Goal: Information Seeking & Learning: Find specific fact

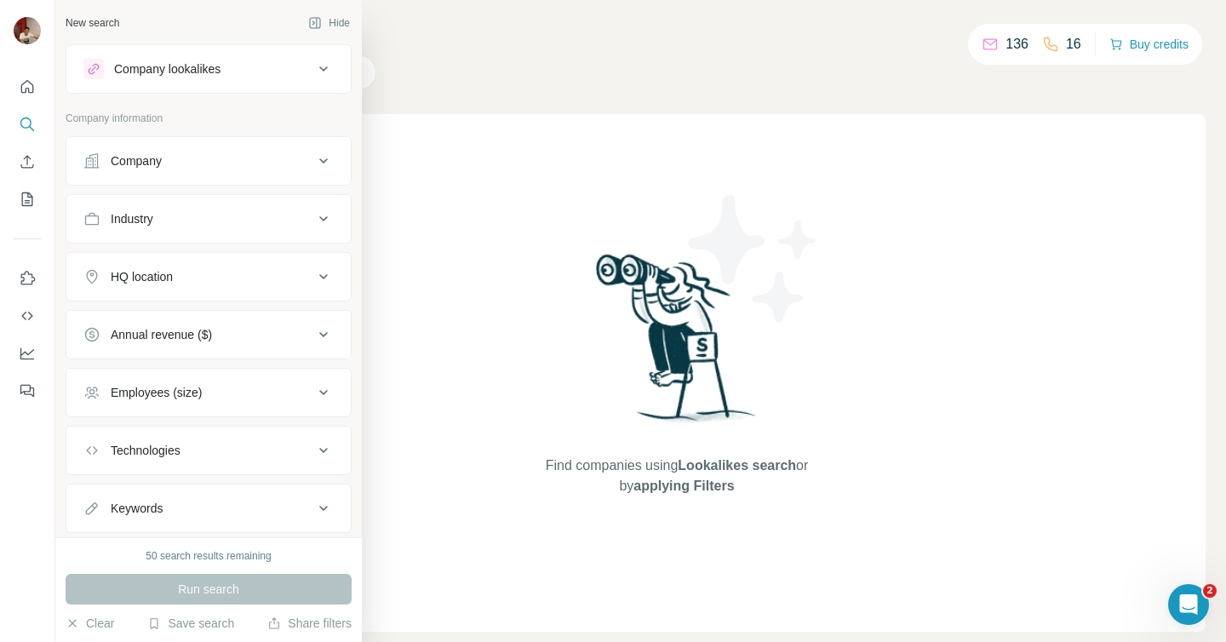
click at [320, 163] on icon at bounding box center [323, 161] width 20 height 20
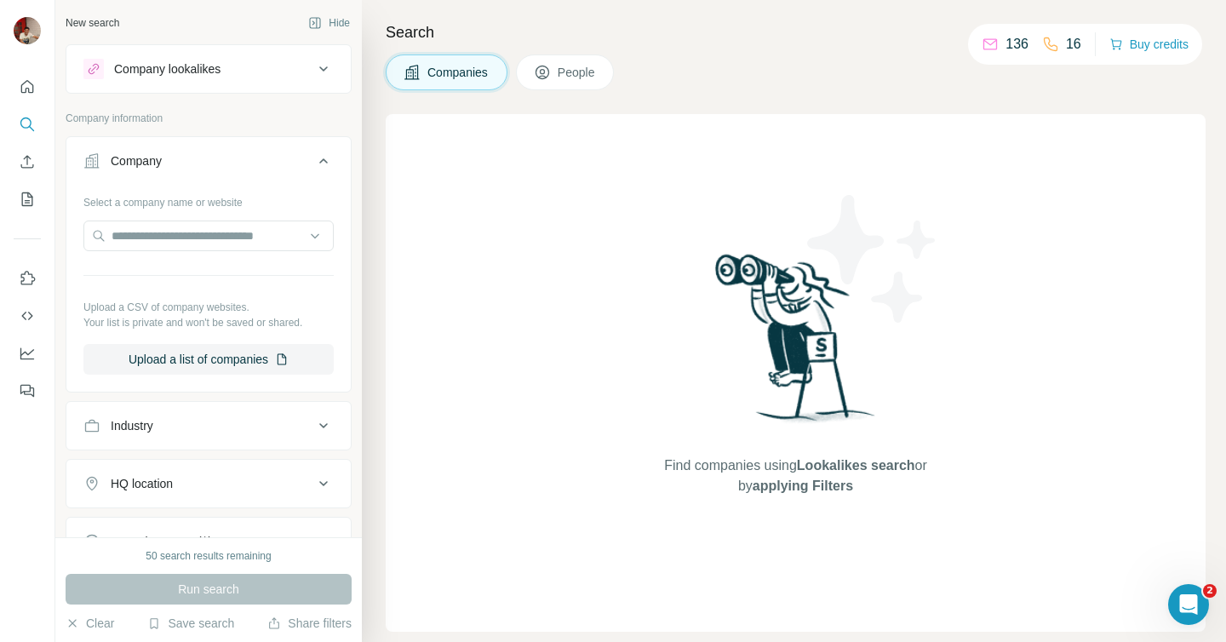
click at [320, 163] on icon at bounding box center [323, 161] width 20 height 20
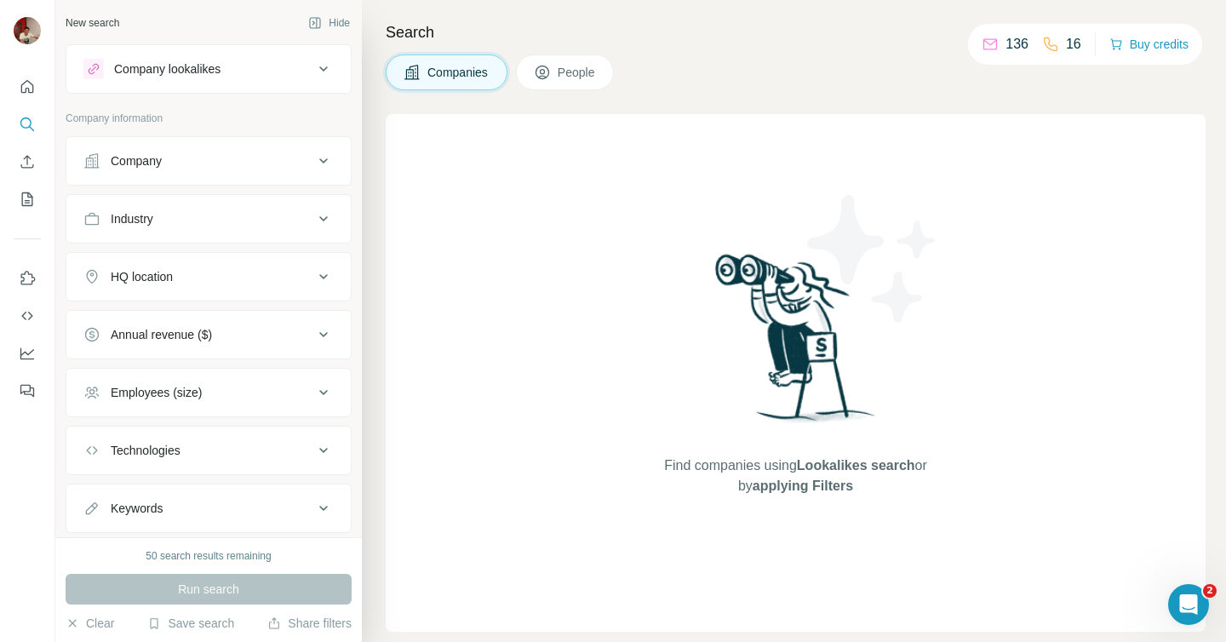
click at [327, 277] on icon at bounding box center [323, 276] width 20 height 20
click at [319, 277] on icon at bounding box center [323, 276] width 20 height 20
click at [179, 322] on input "text" at bounding box center [208, 319] width 250 height 31
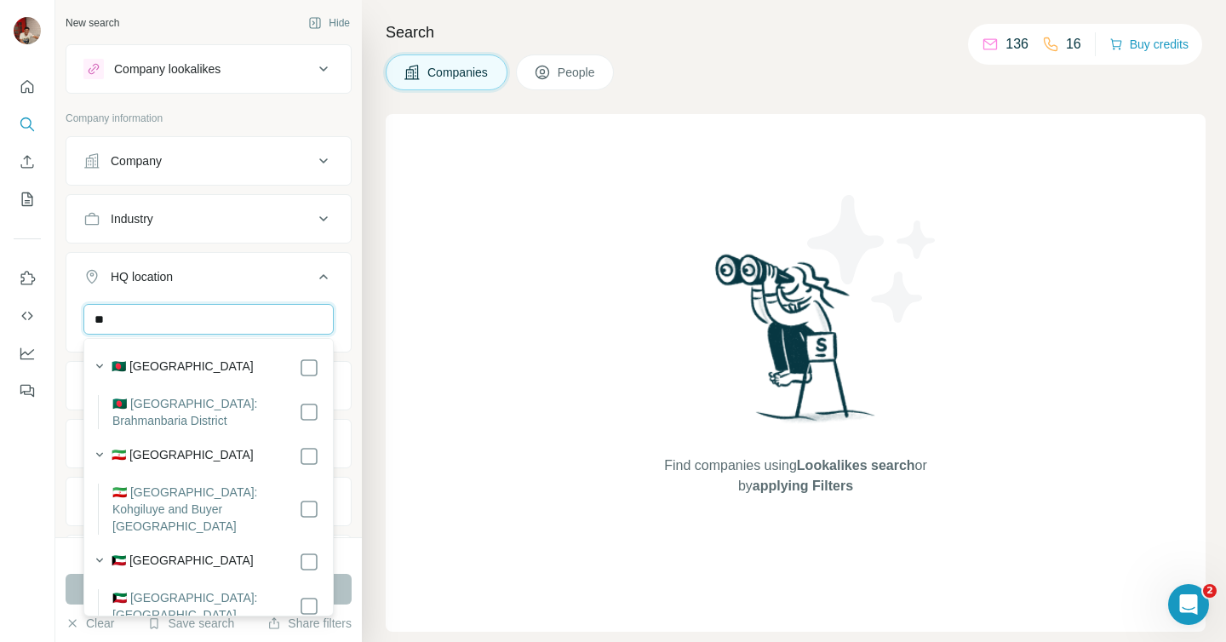
type input "*"
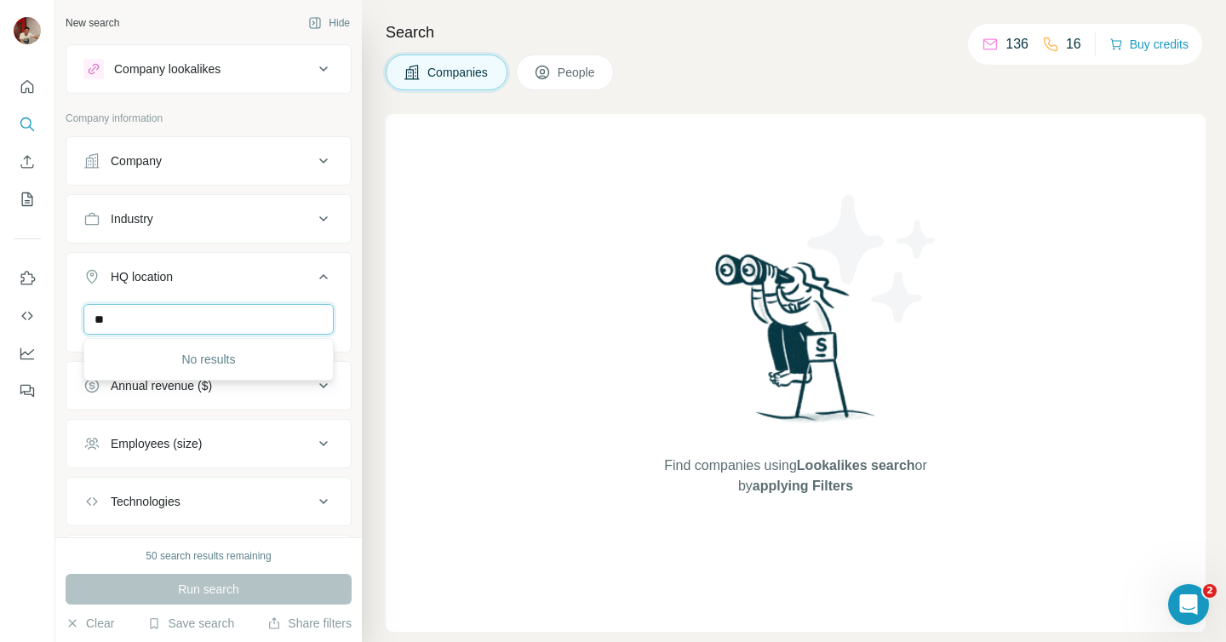
click at [169, 323] on input "**" at bounding box center [208, 319] width 250 height 31
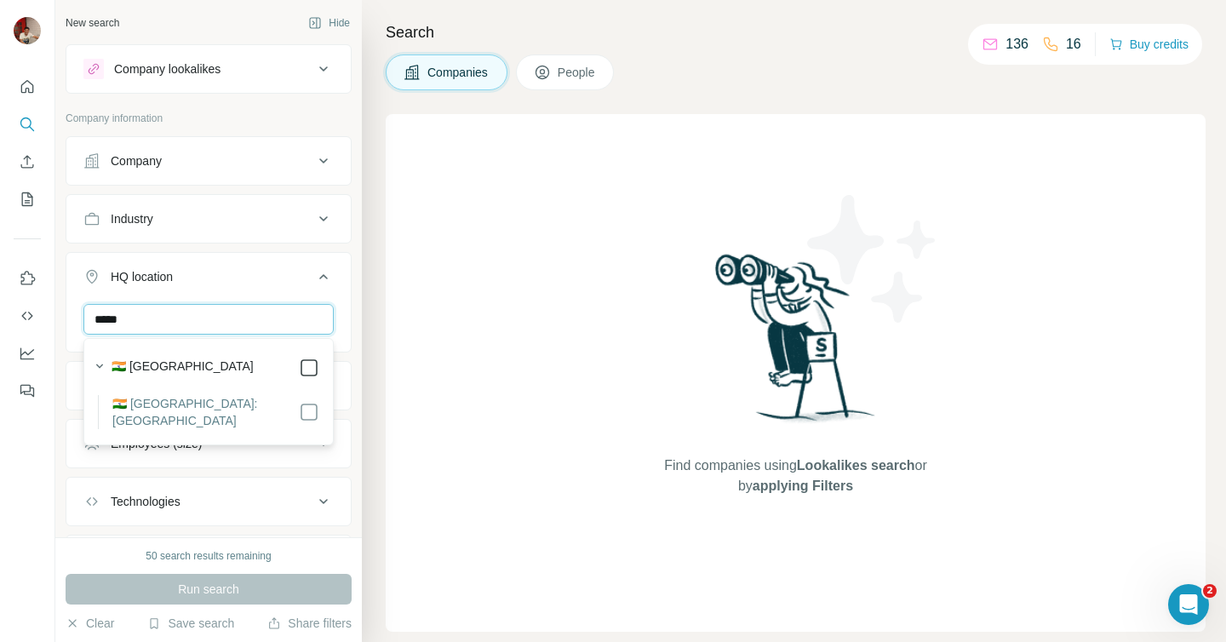
type input "*****"
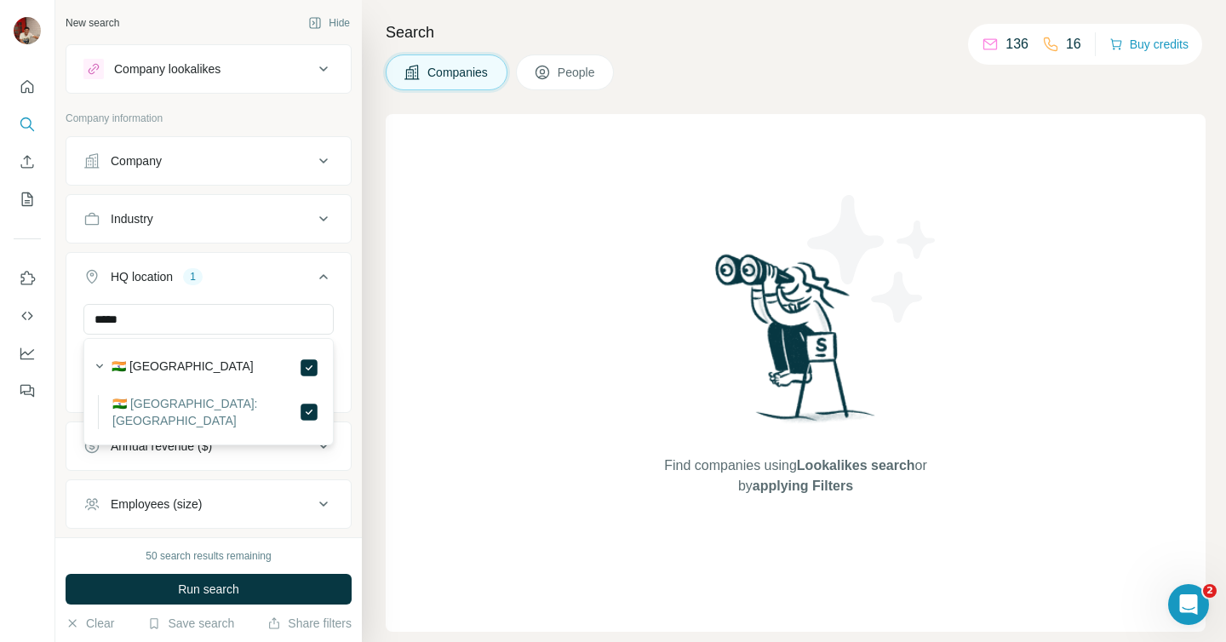
click at [371, 434] on div "Search Companies People Find companies using Lookalikes search or by applying F…" at bounding box center [794, 321] width 864 height 642
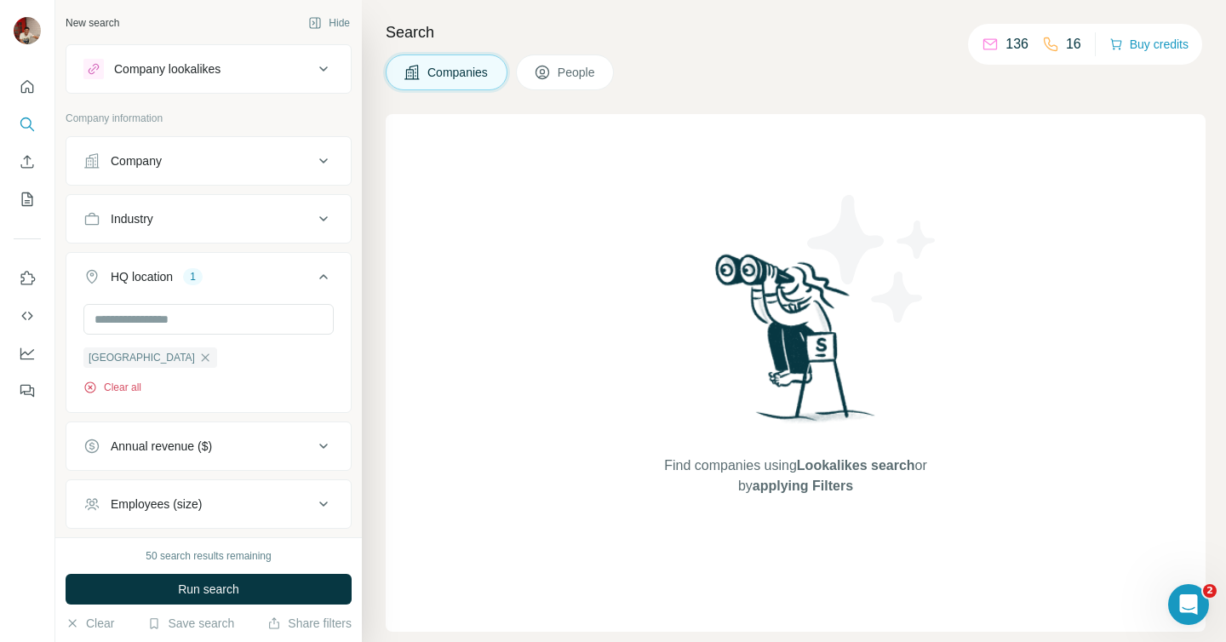
click at [124, 386] on button "Clear all" at bounding box center [112, 387] width 58 height 15
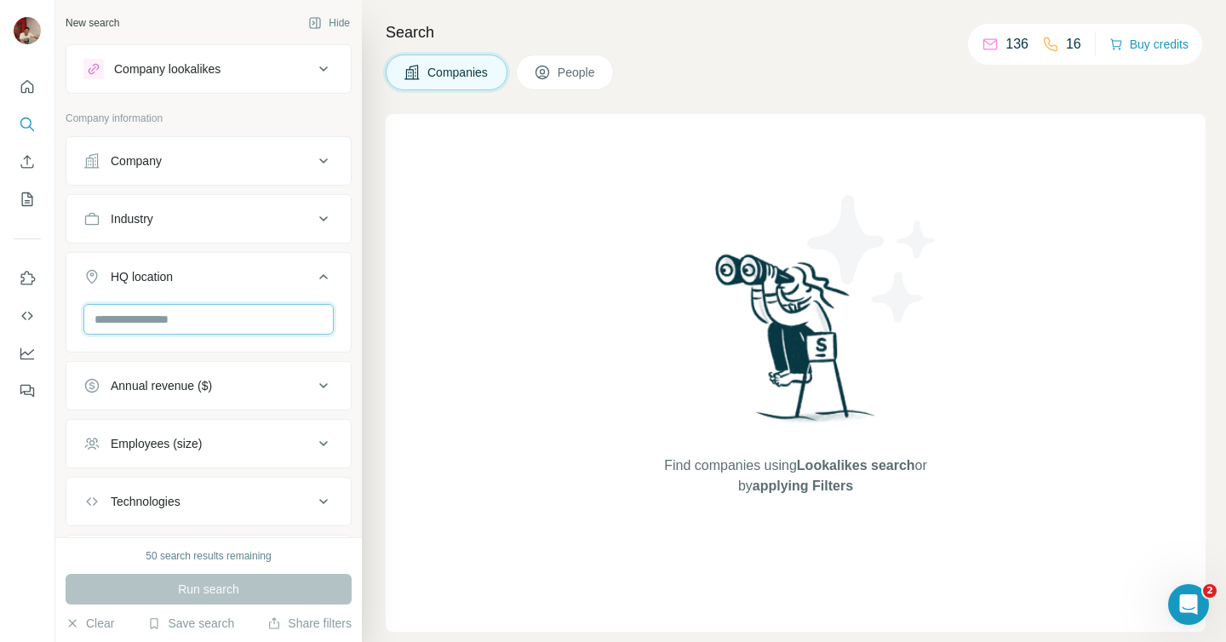
click at [209, 333] on input "text" at bounding box center [208, 319] width 250 height 31
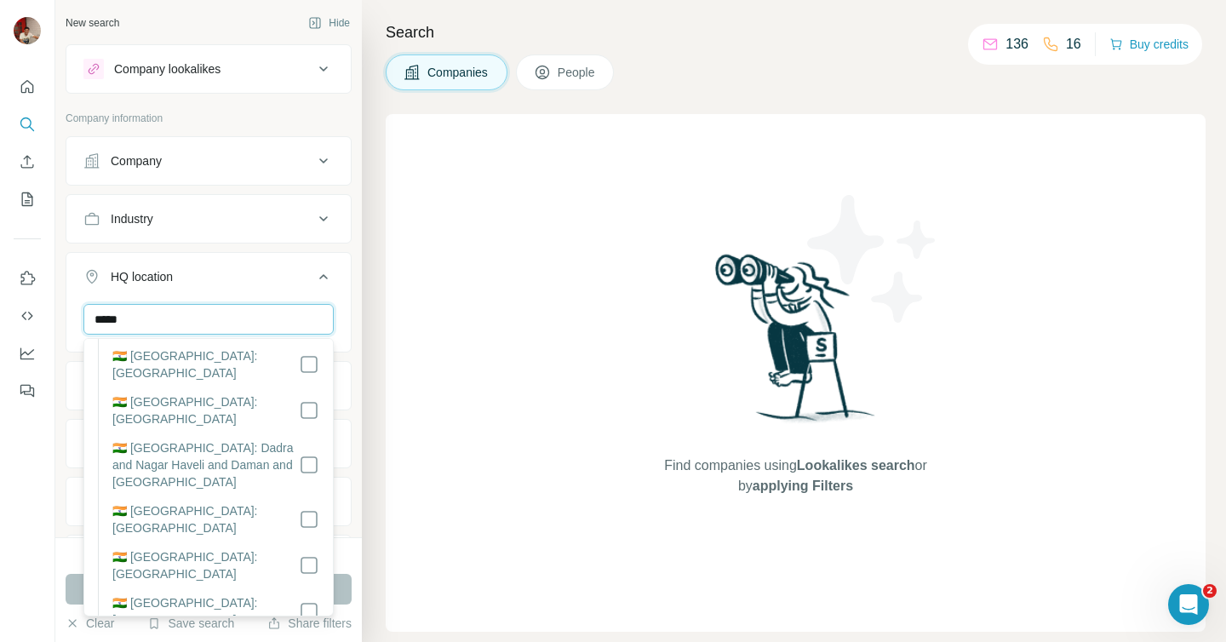
scroll to position [367, 0]
type input "*****"
click at [351, 398] on div "HQ location 1 ***** [GEOGRAPHIC_DATA] Clear all" at bounding box center [209, 332] width 286 height 161
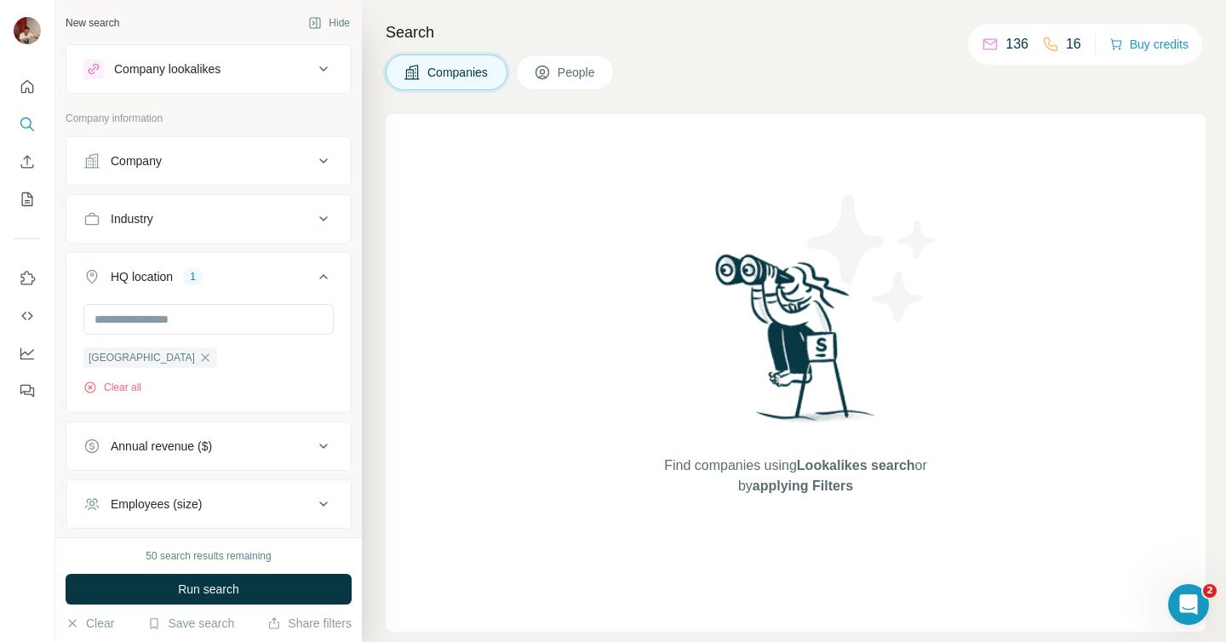
click at [374, 414] on div "Search Companies People Find companies using Lookalikes search or by applying F…" at bounding box center [794, 321] width 864 height 642
click at [324, 503] on icon at bounding box center [323, 504] width 20 height 20
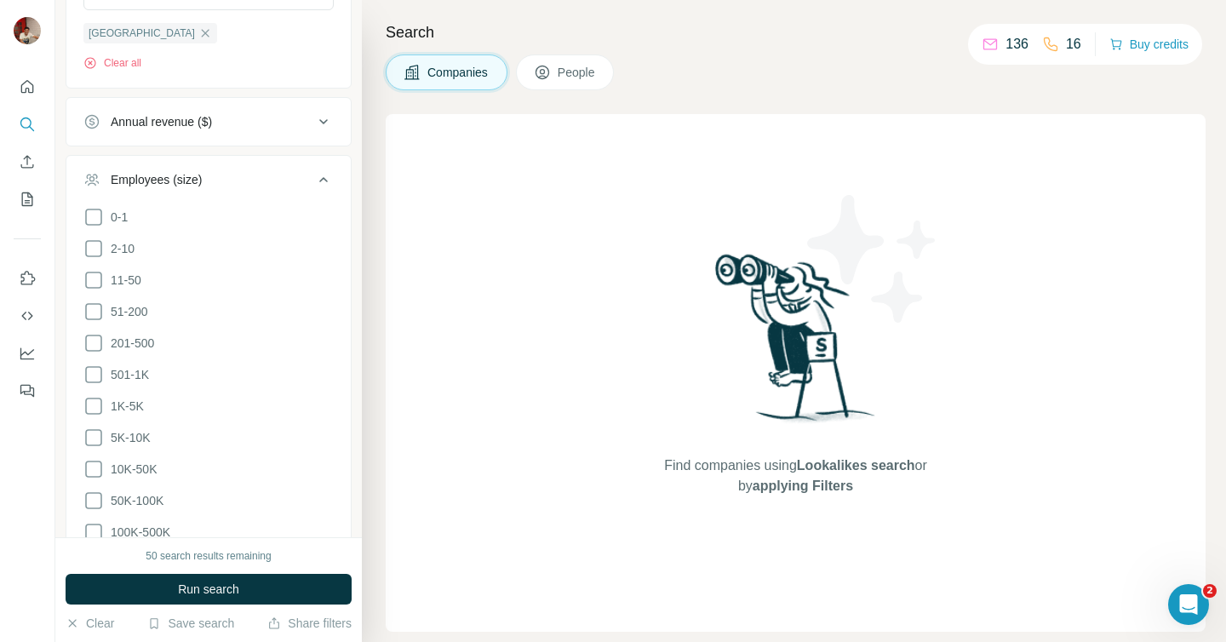
scroll to position [326, 0]
click at [92, 276] on icon at bounding box center [93, 278] width 20 height 20
click at [94, 308] on icon at bounding box center [93, 310] width 20 height 20
click at [94, 311] on icon at bounding box center [93, 309] width 17 height 17
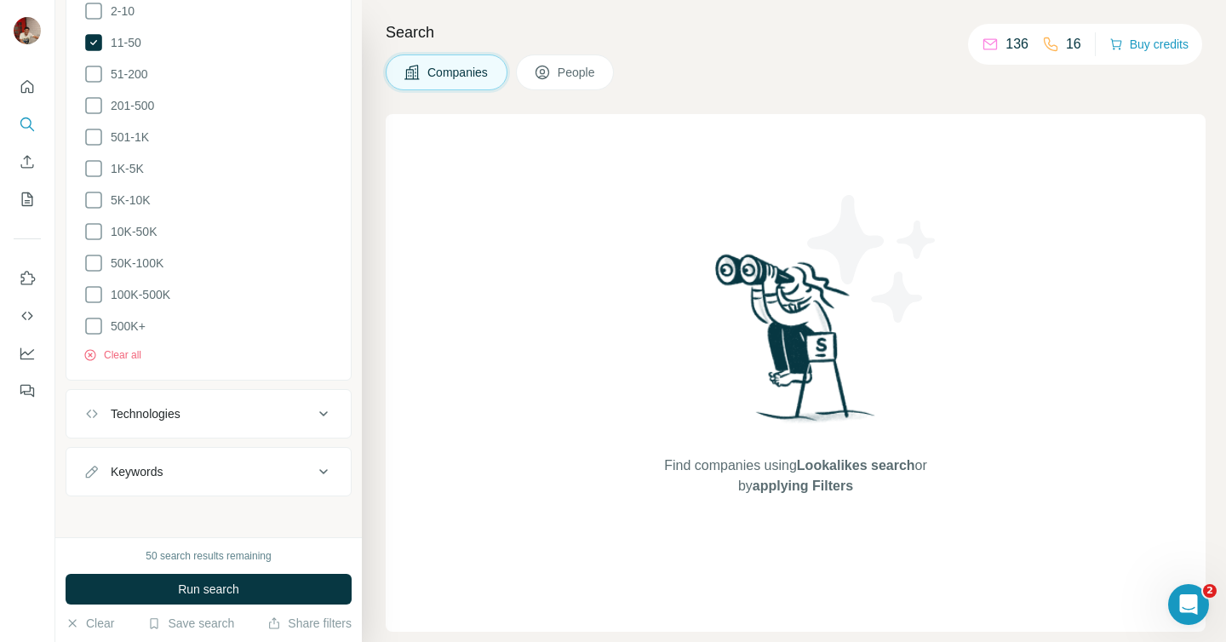
scroll to position [563, 0]
click at [210, 578] on button "Run search" at bounding box center [209, 589] width 286 height 31
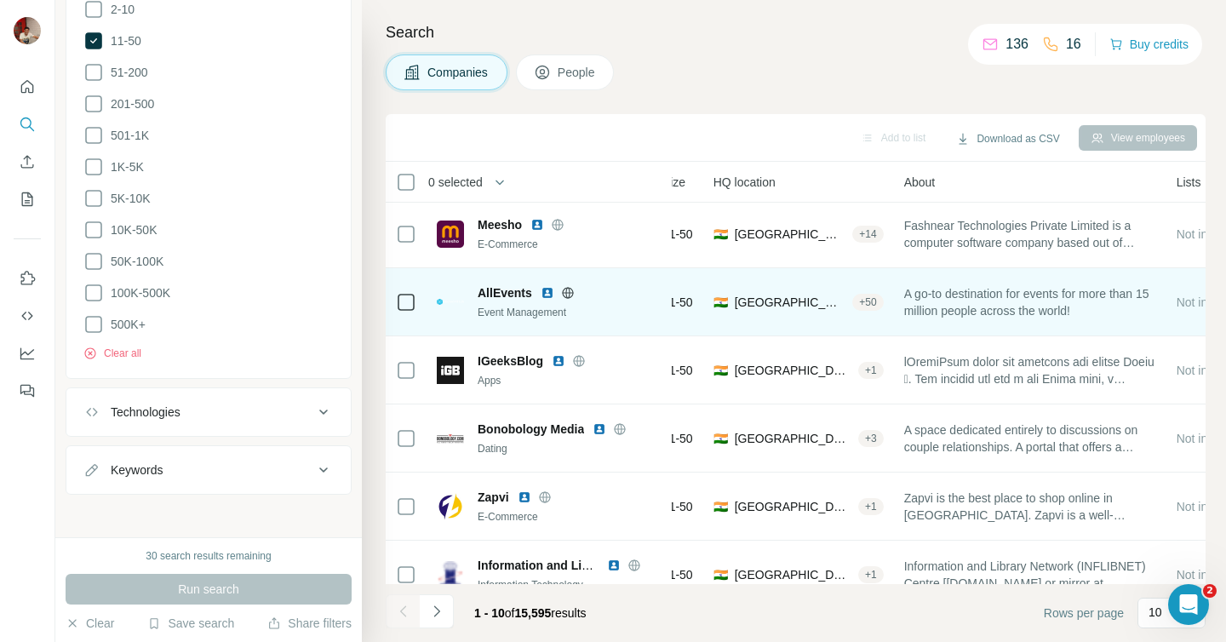
scroll to position [3, 0]
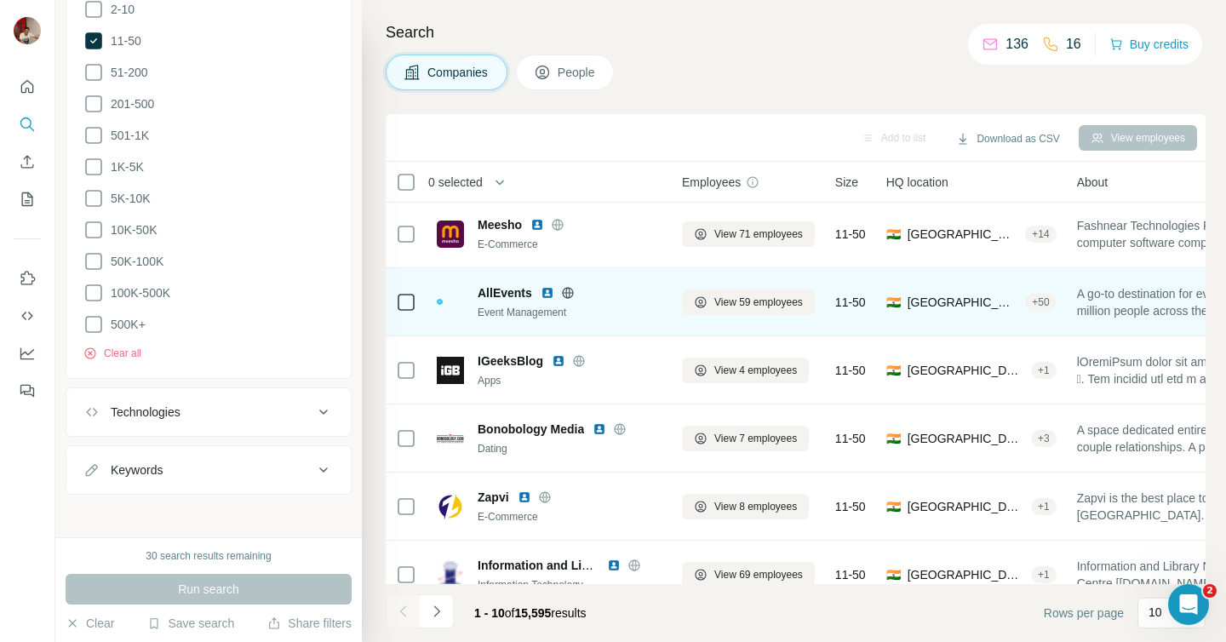
click at [549, 294] on img at bounding box center [547, 293] width 14 height 14
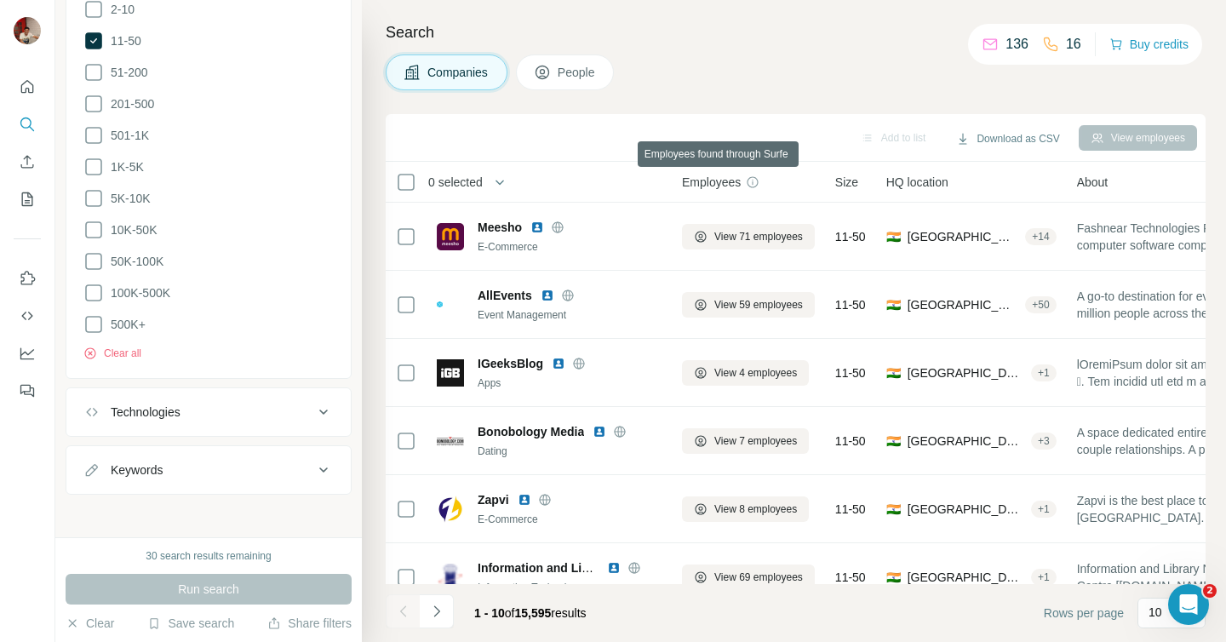
click at [755, 178] on icon at bounding box center [753, 182] width 14 height 14
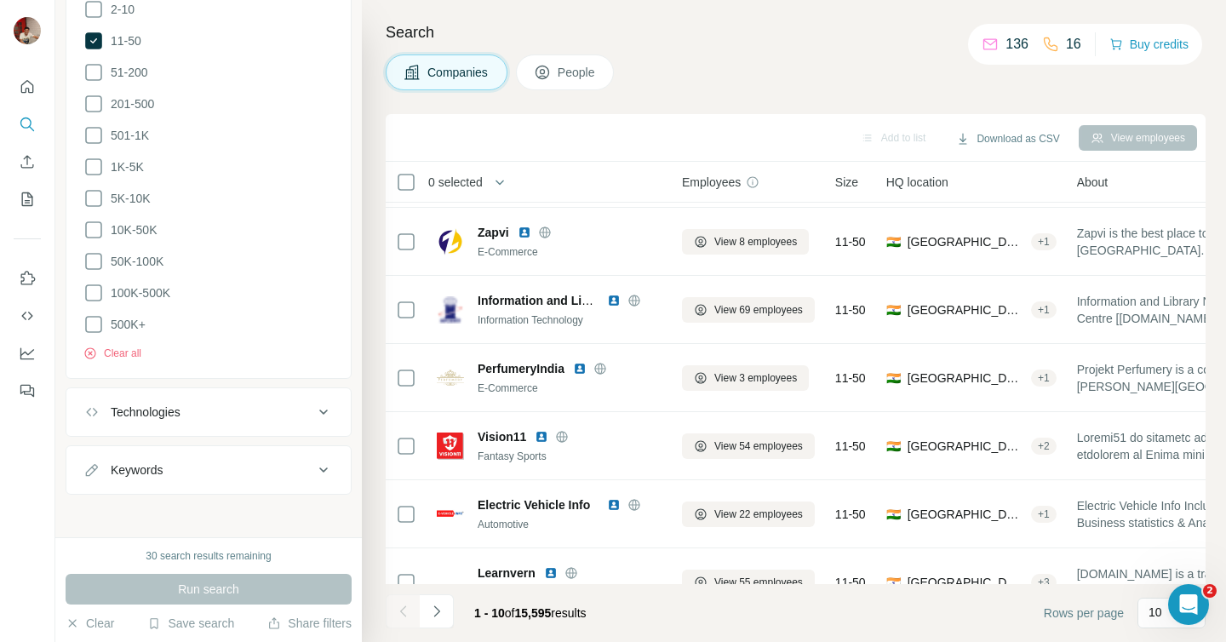
scroll to position [271, 0]
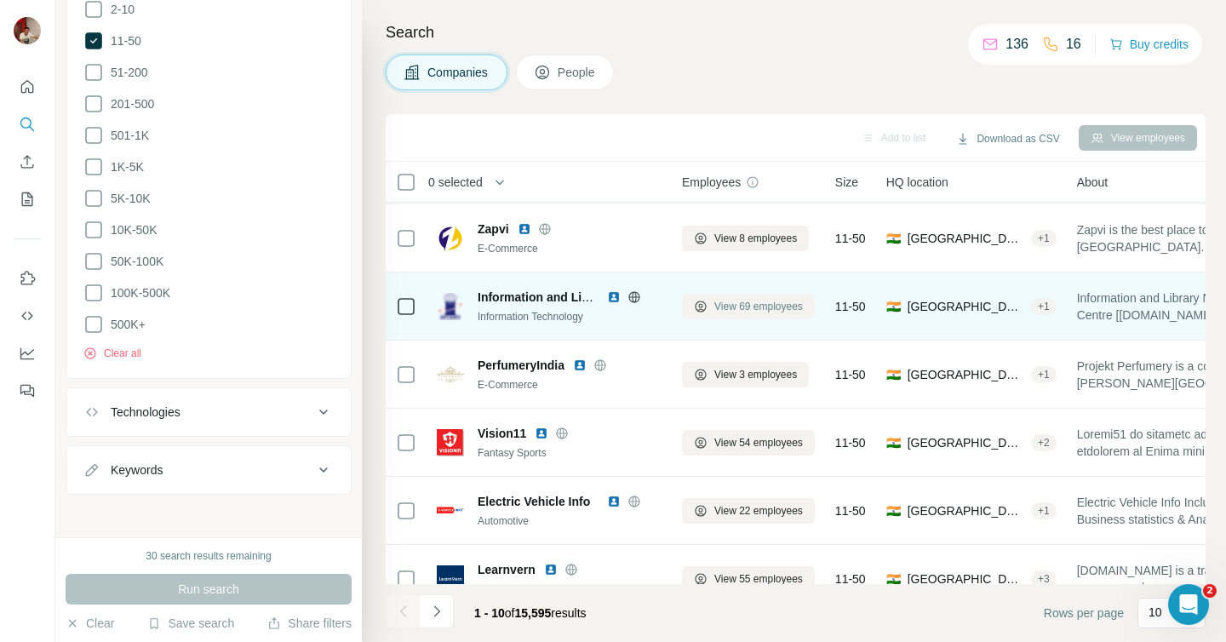
click at [740, 305] on span "View 69 employees" at bounding box center [758, 306] width 89 height 15
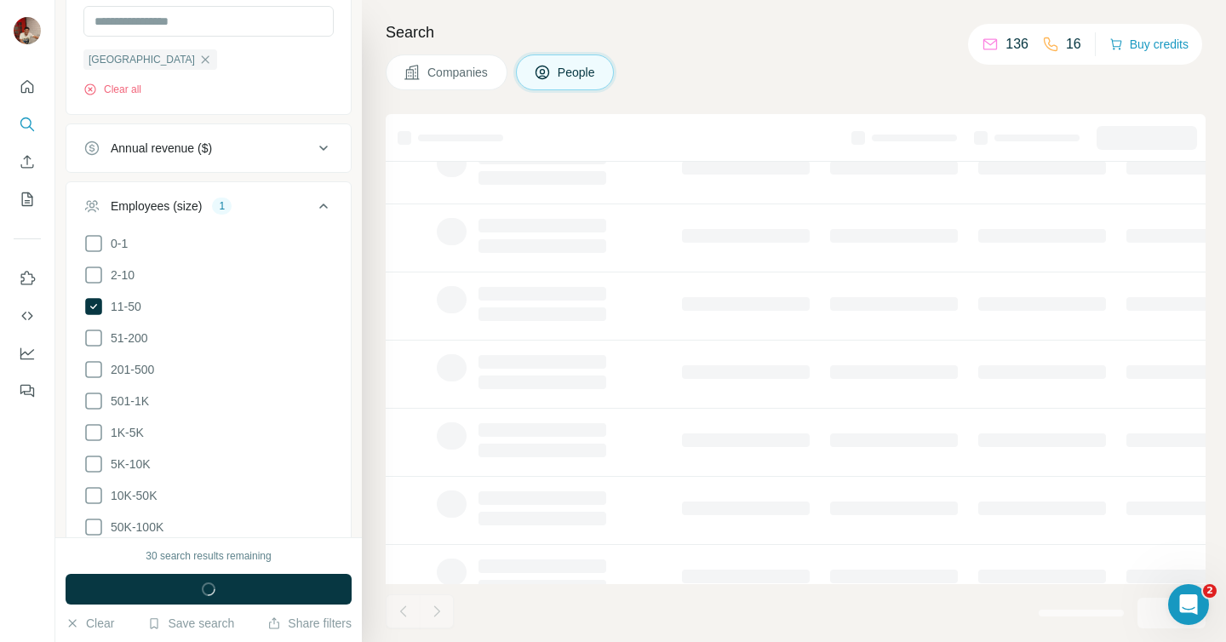
scroll to position [829, 0]
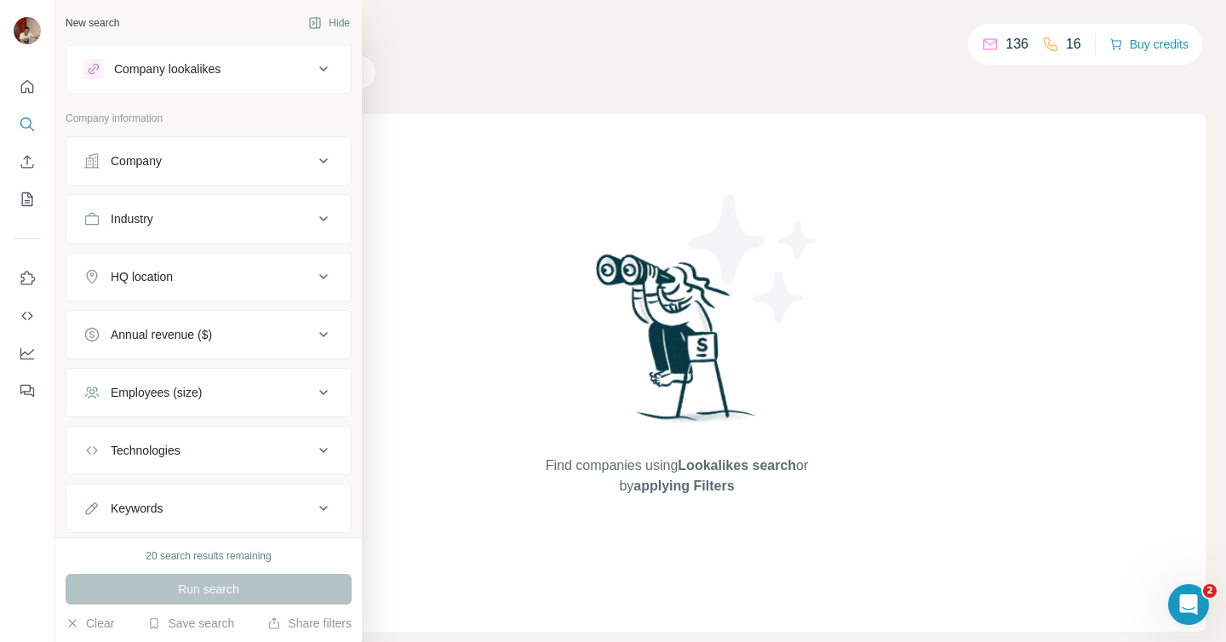
click at [325, 274] on icon at bounding box center [323, 276] width 20 height 20
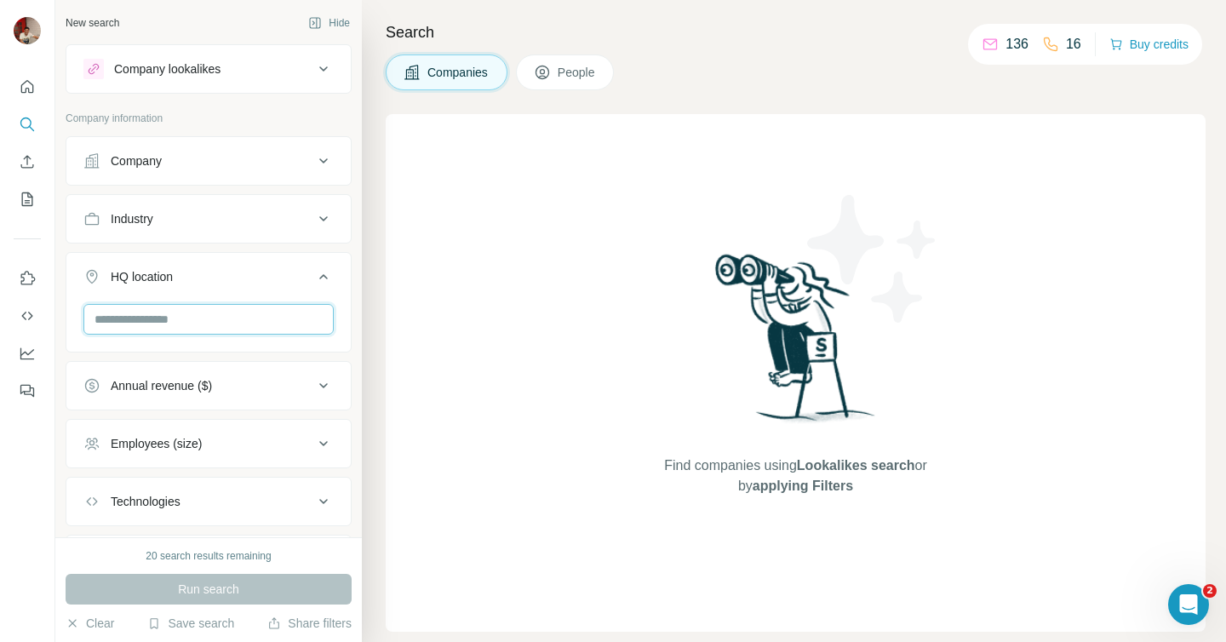
click at [209, 323] on input "text" at bounding box center [208, 319] width 250 height 31
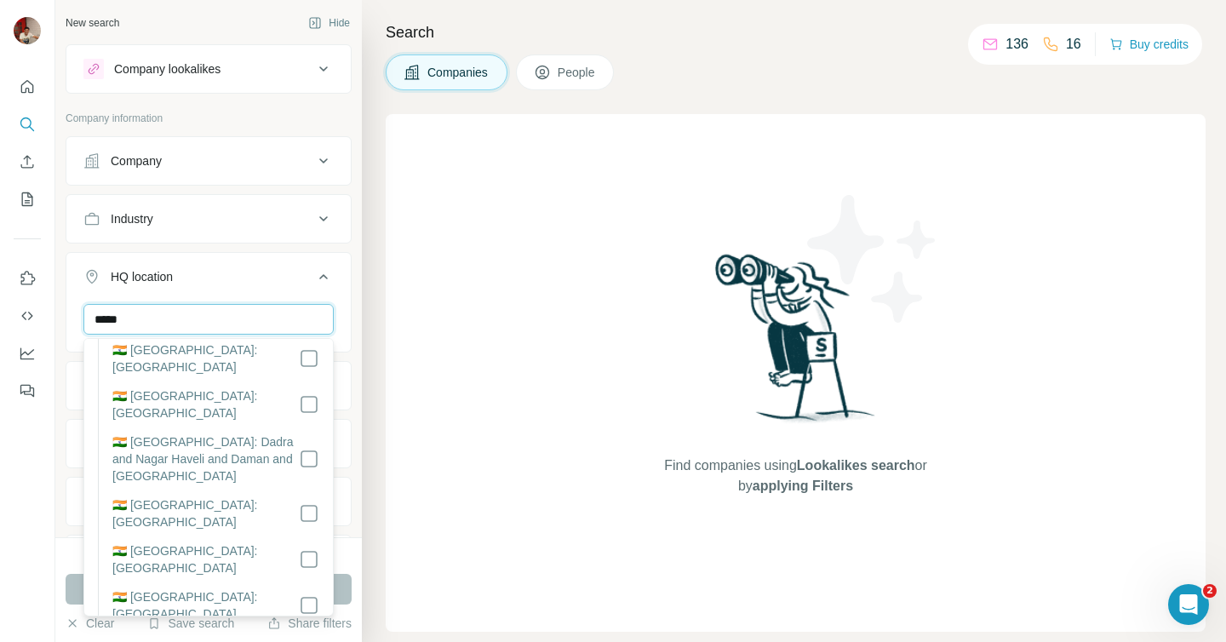
scroll to position [373, 0]
type input "*****"
click at [374, 443] on div "Search Companies People Find companies using Lookalikes search or by applying F…" at bounding box center [794, 321] width 864 height 642
click at [347, 370] on div "***** Gujarat Clear all" at bounding box center [208, 356] width 284 height 105
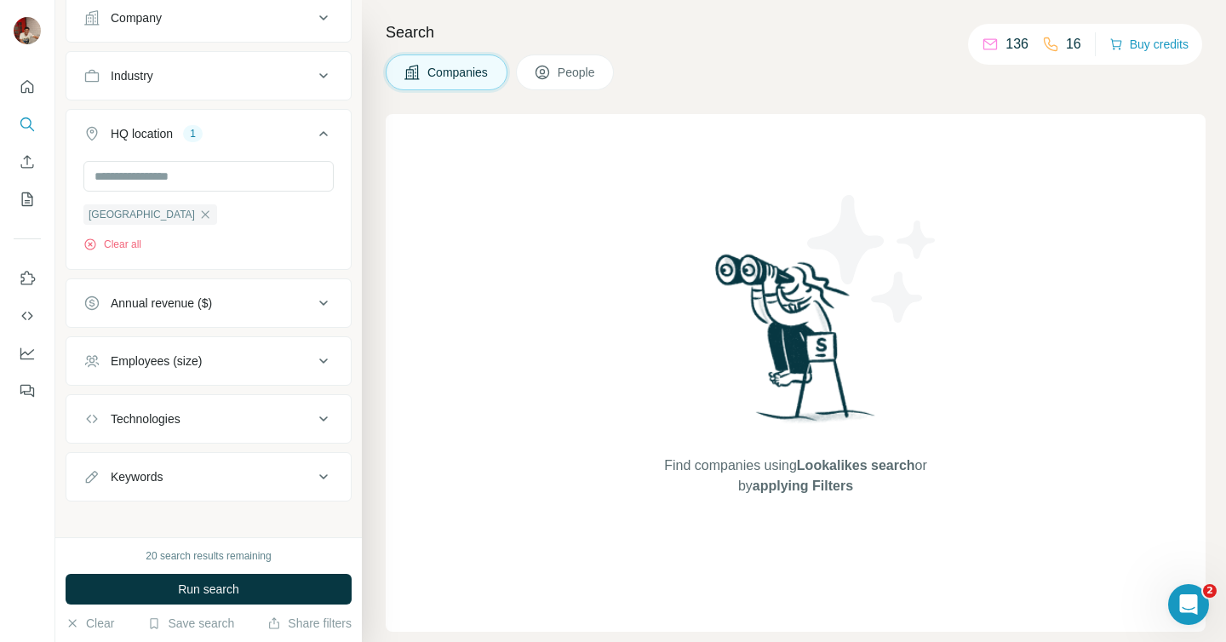
scroll to position [155, 0]
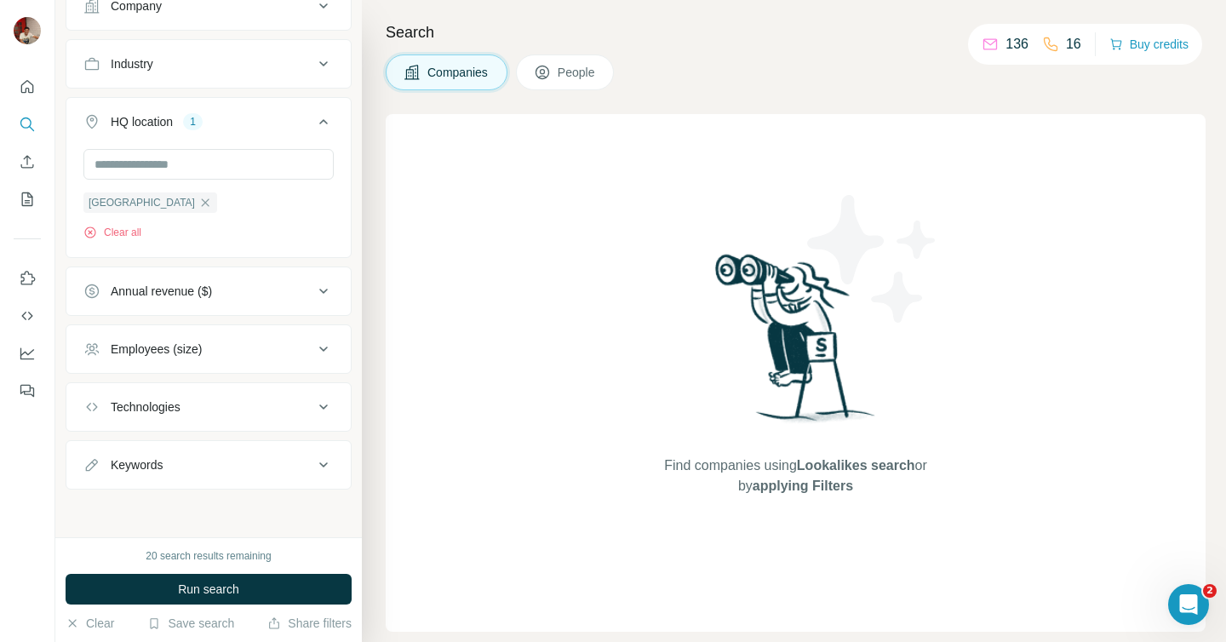
click at [323, 348] on icon at bounding box center [323, 349] width 20 height 20
click at [91, 451] on icon at bounding box center [93, 449] width 20 height 20
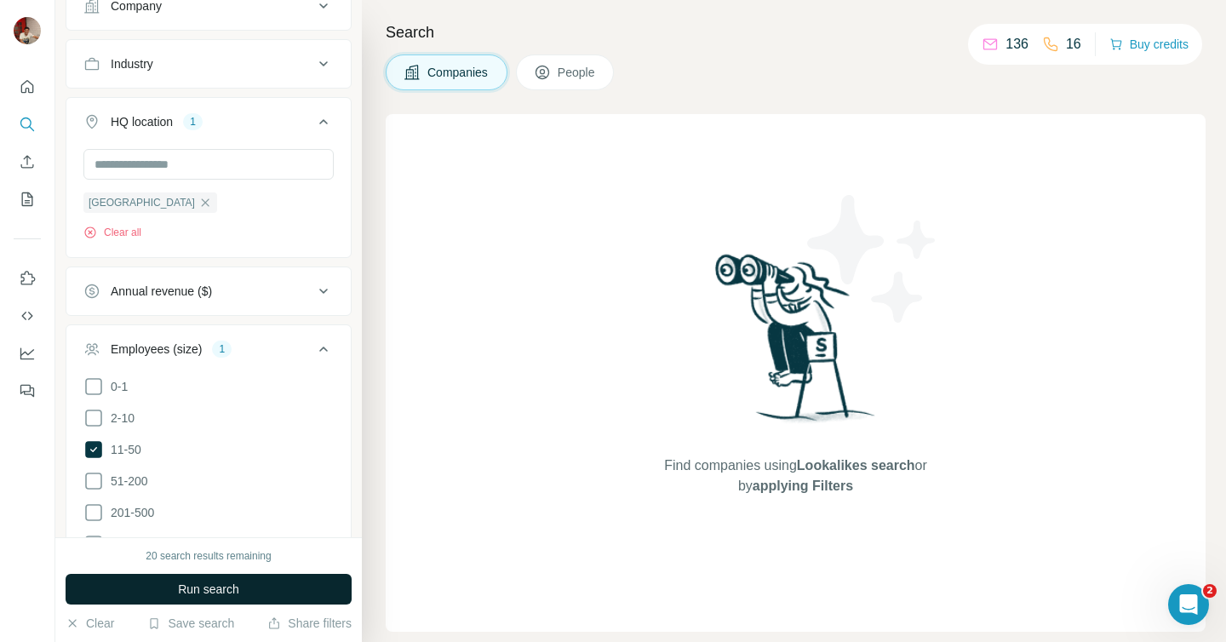
click at [172, 593] on button "Run search" at bounding box center [209, 589] width 286 height 31
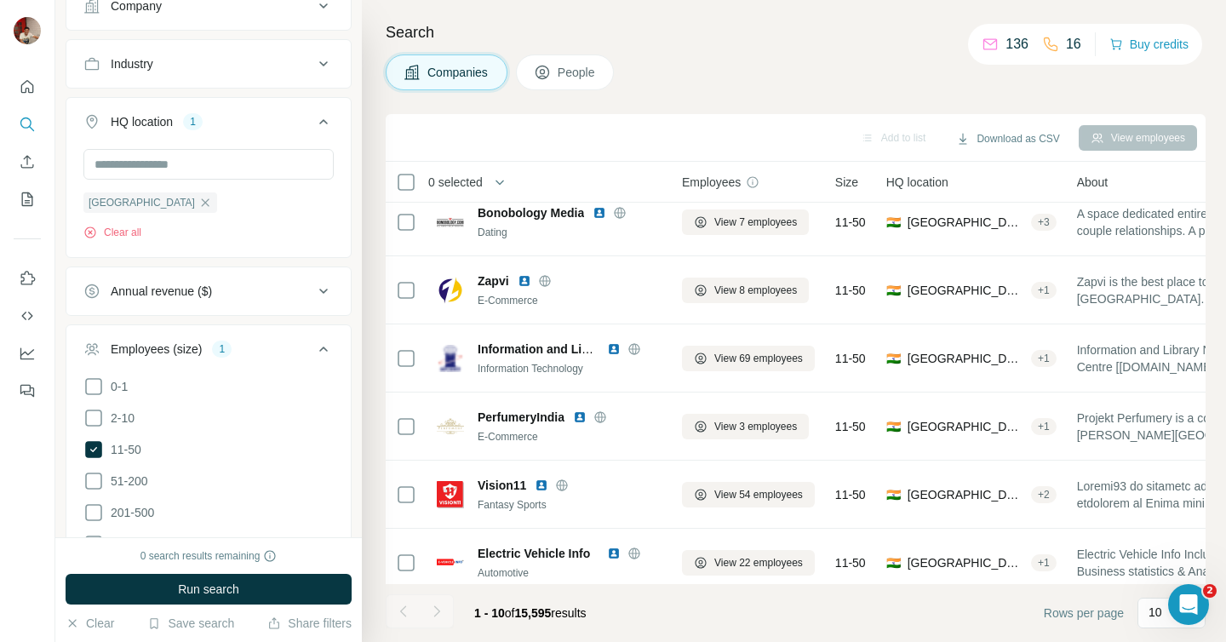
scroll to position [226, 0]
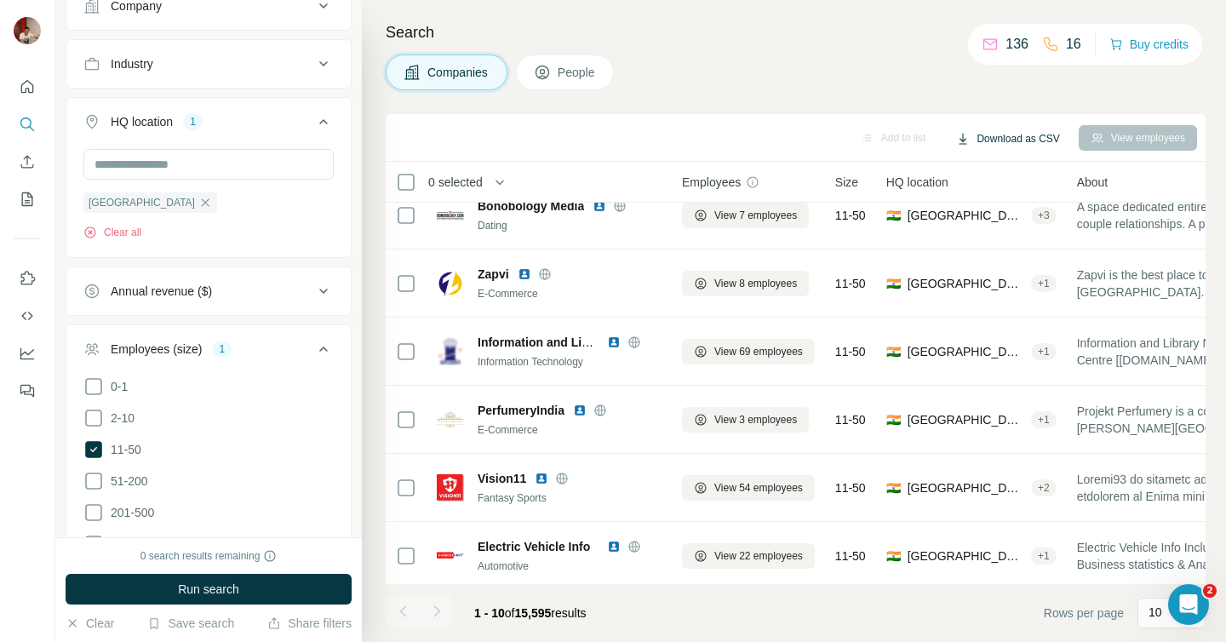
click at [1028, 134] on button "Download as CSV" at bounding box center [1007, 139] width 127 height 26
click at [927, 86] on div "Companies People" at bounding box center [796, 72] width 820 height 36
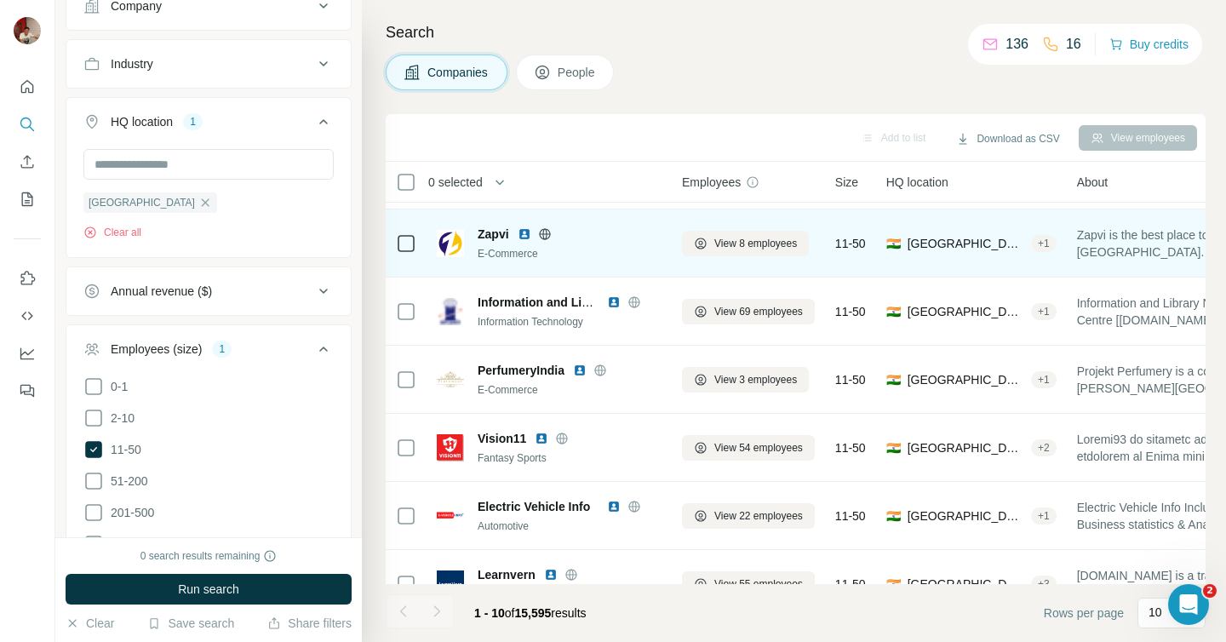
scroll to position [300, 0]
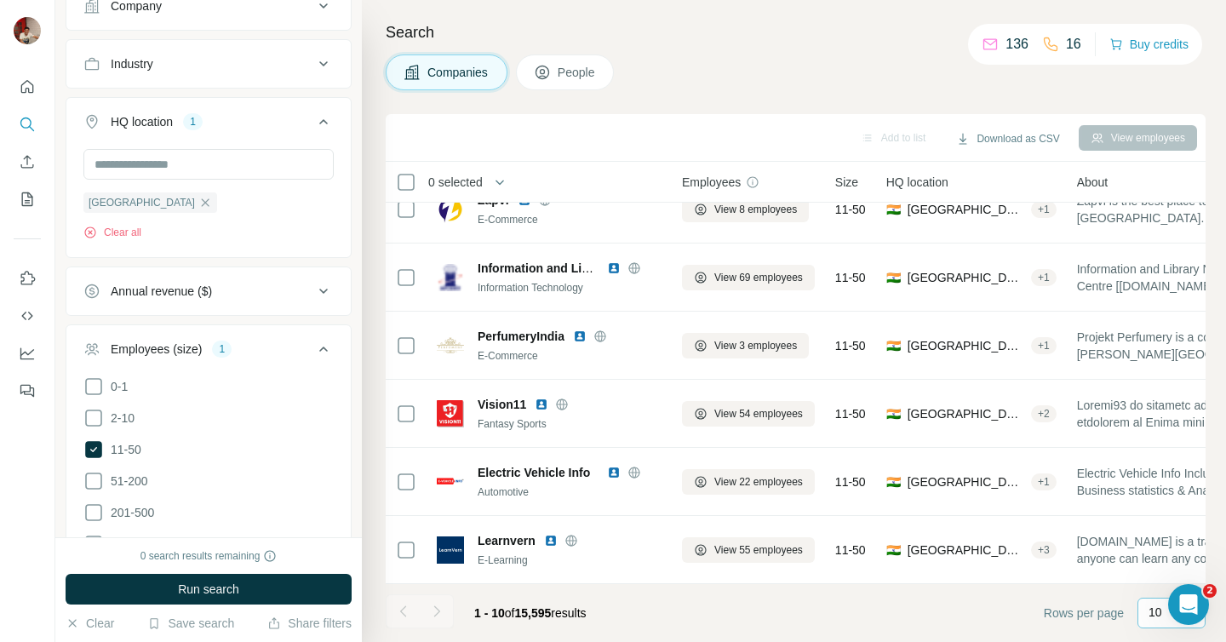
click at [1163, 610] on div "10" at bounding box center [1169, 611] width 43 height 17
click at [1165, 484] on p "60" at bounding box center [1158, 482] width 14 height 17
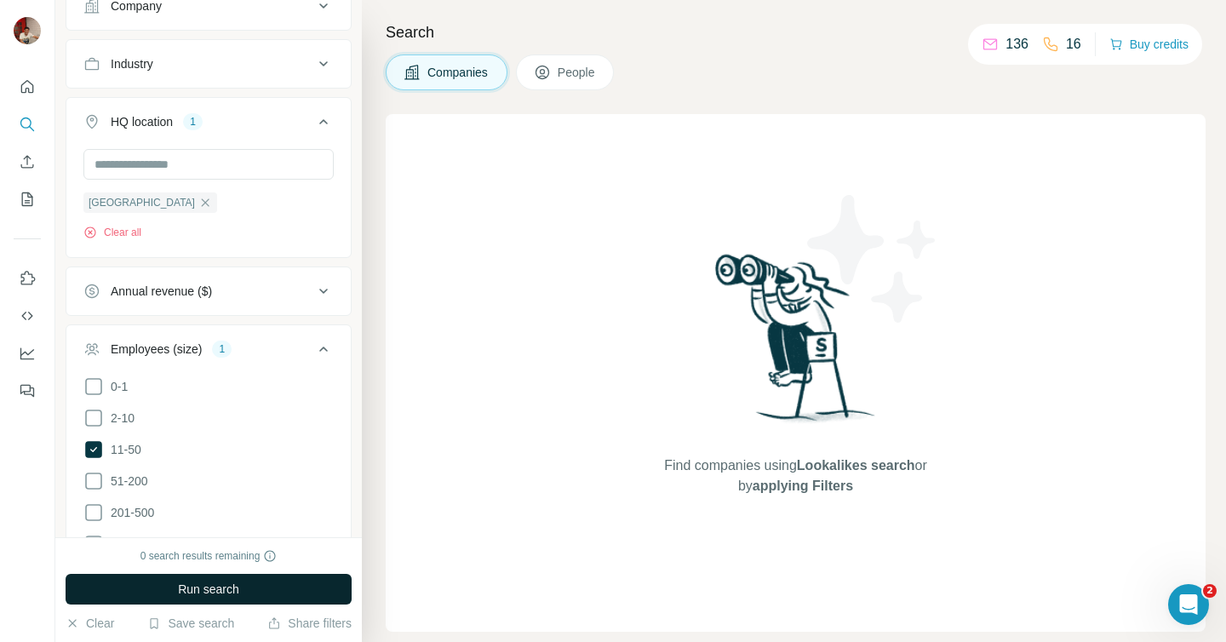
click at [266, 590] on button "Run search" at bounding box center [209, 589] width 286 height 31
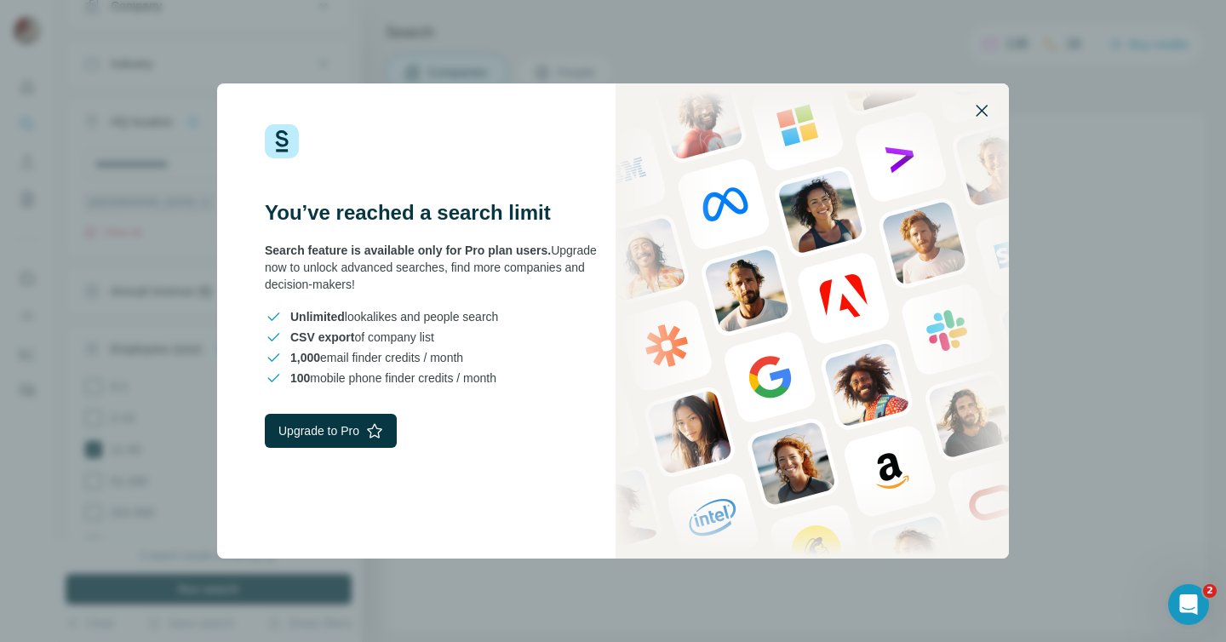
click at [979, 114] on icon "button" at bounding box center [981, 110] width 20 height 20
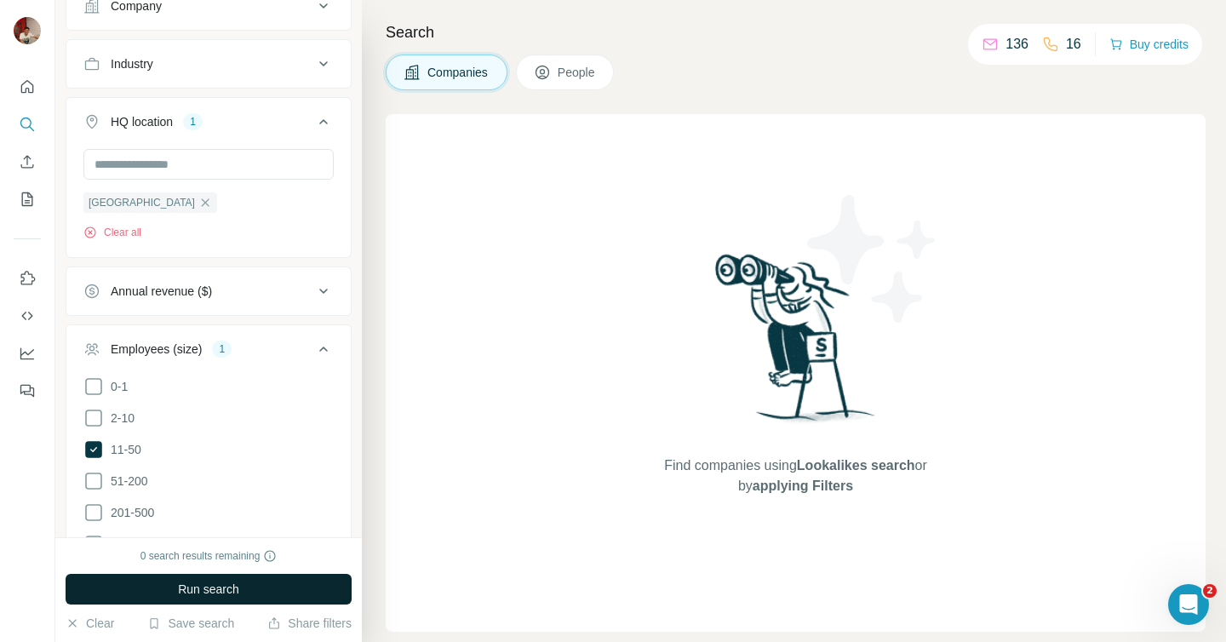
click at [189, 586] on span "Run search" at bounding box center [208, 588] width 61 height 17
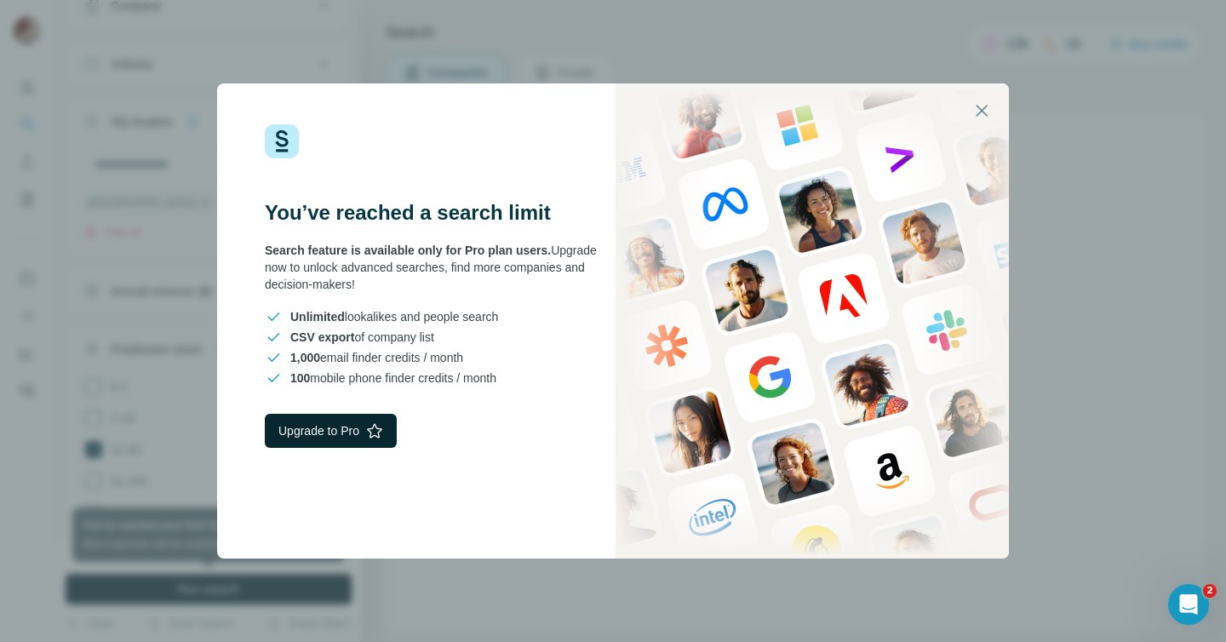
click at [348, 437] on button "Upgrade to Pro" at bounding box center [331, 431] width 132 height 34
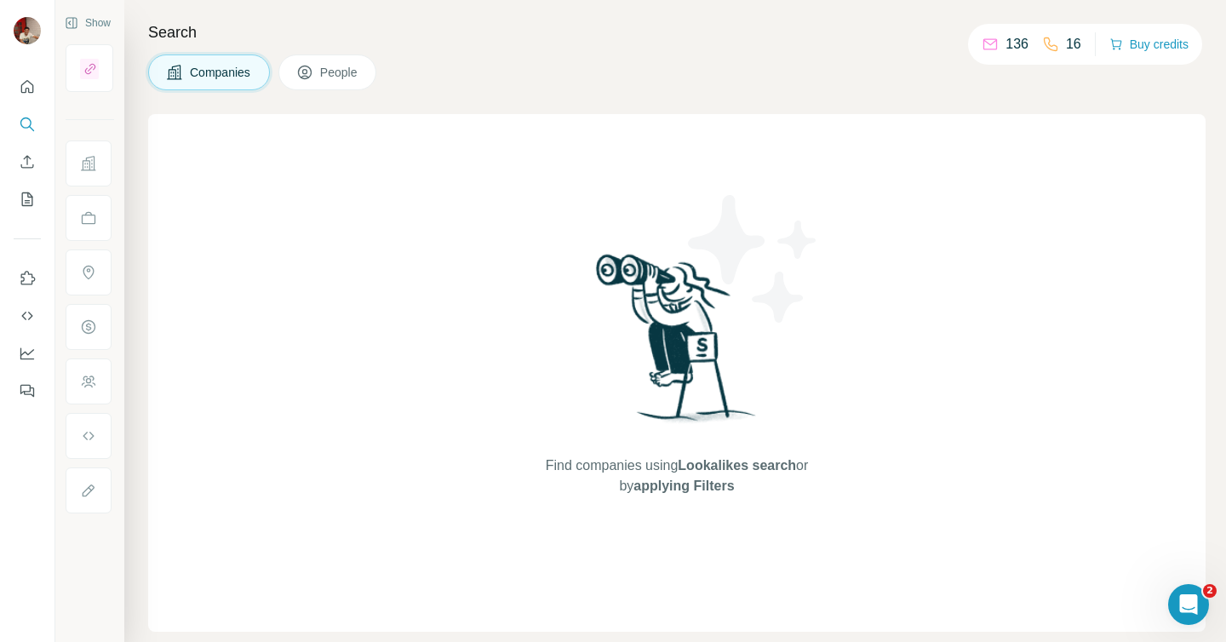
click at [304, 72] on icon at bounding box center [304, 72] width 17 height 17
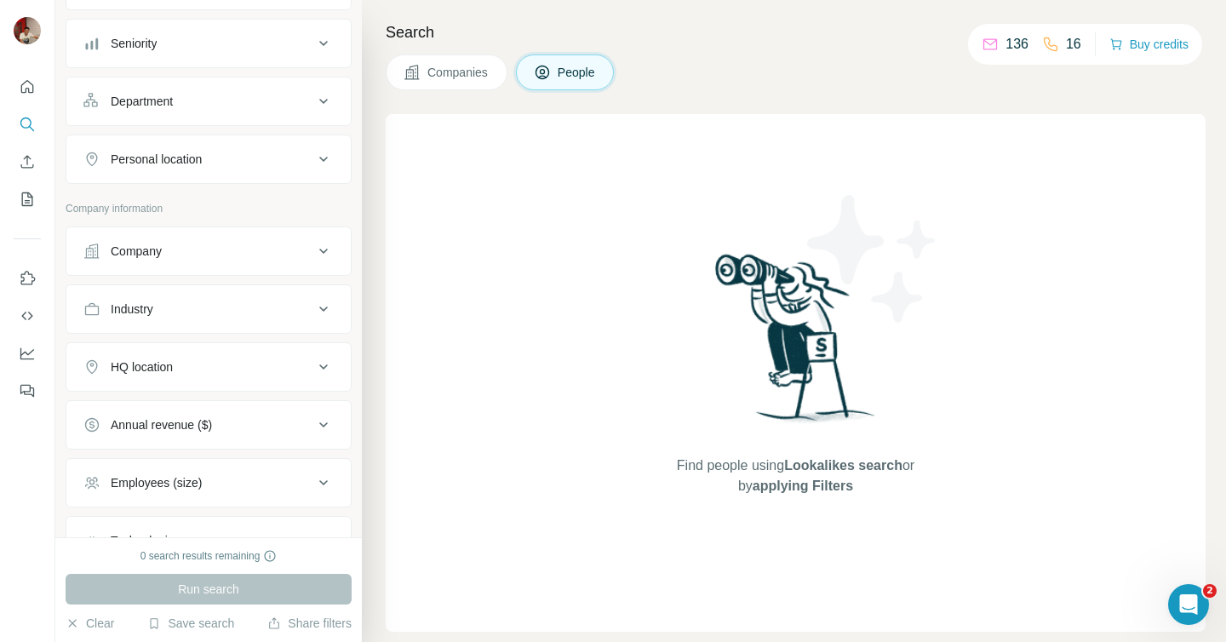
scroll to position [309, 0]
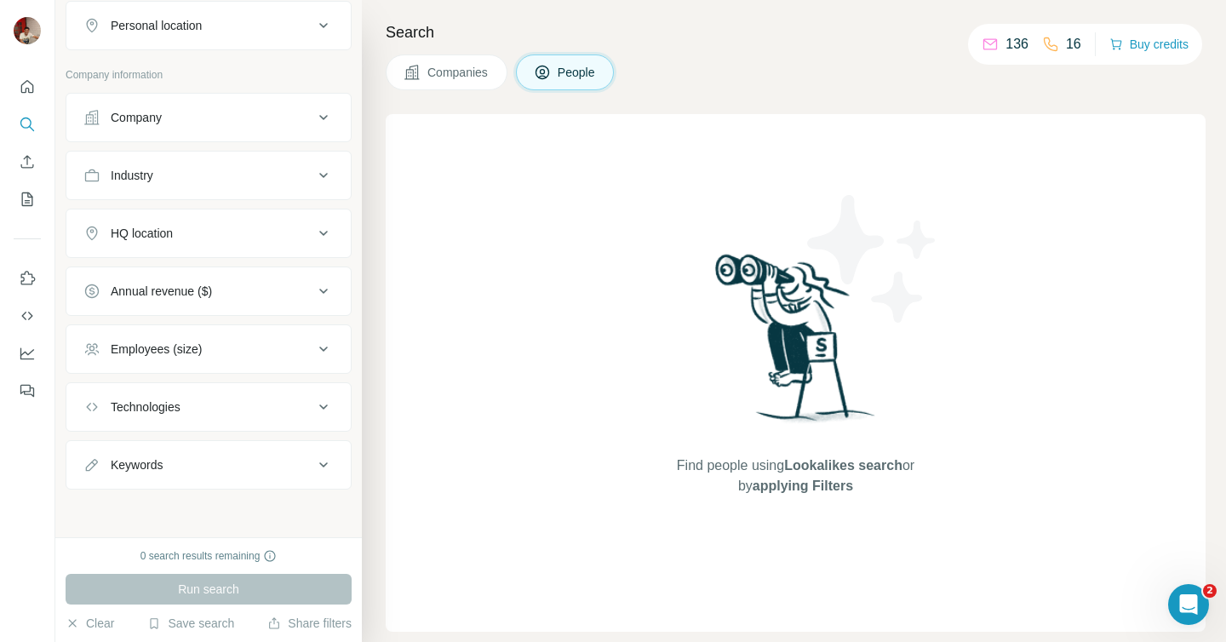
click at [322, 351] on icon at bounding box center [323, 349] width 20 height 20
click at [97, 446] on icon at bounding box center [93, 449] width 20 height 20
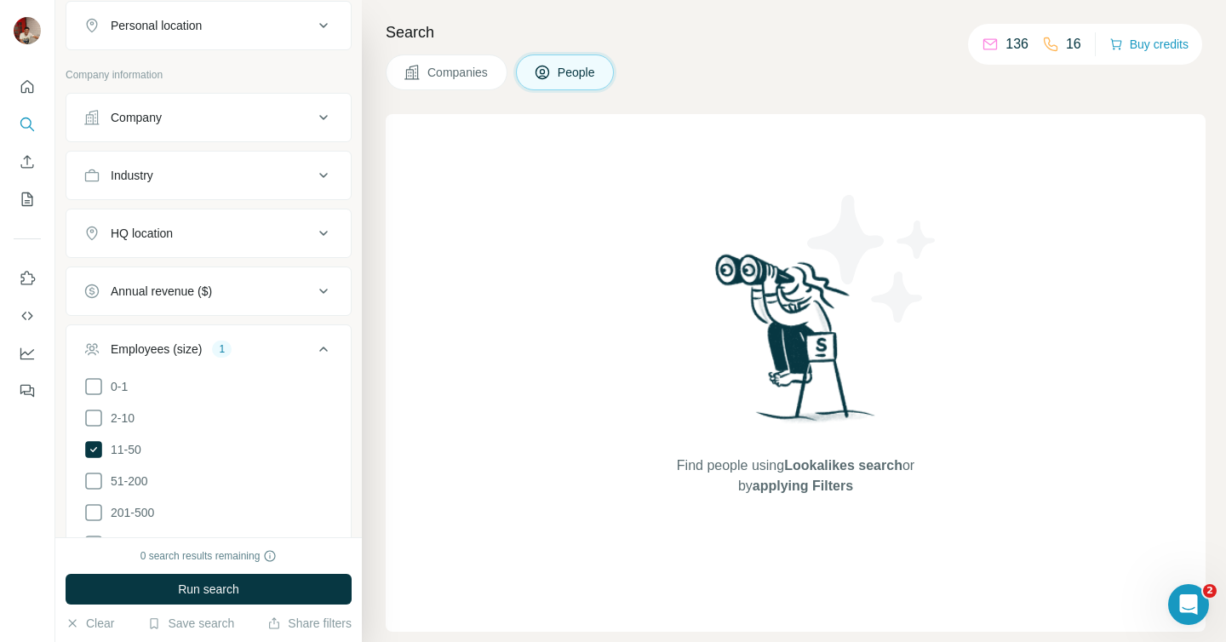
click at [322, 233] on icon at bounding box center [323, 233] width 9 height 5
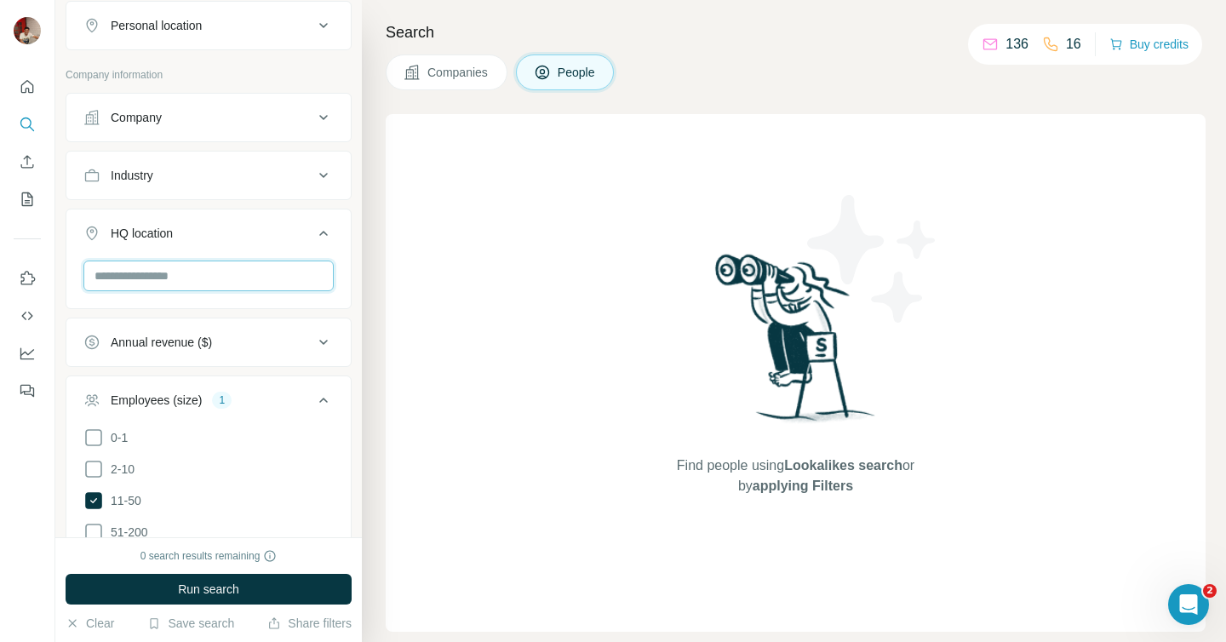
click at [207, 277] on input "text" at bounding box center [208, 275] width 250 height 31
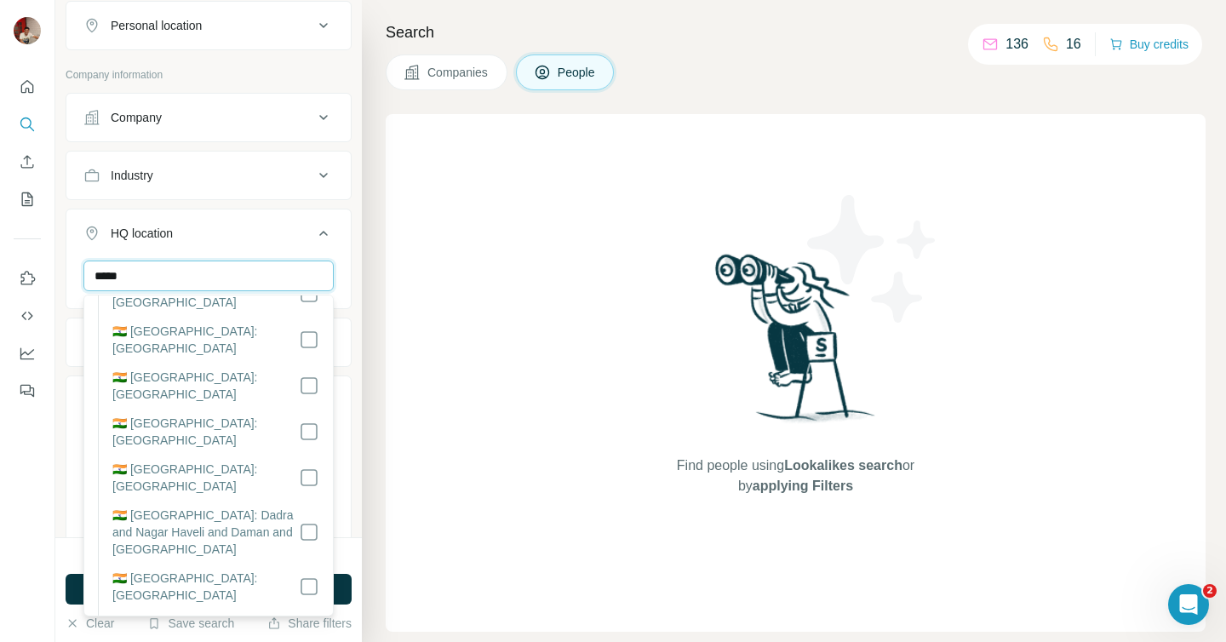
scroll to position [268, 0]
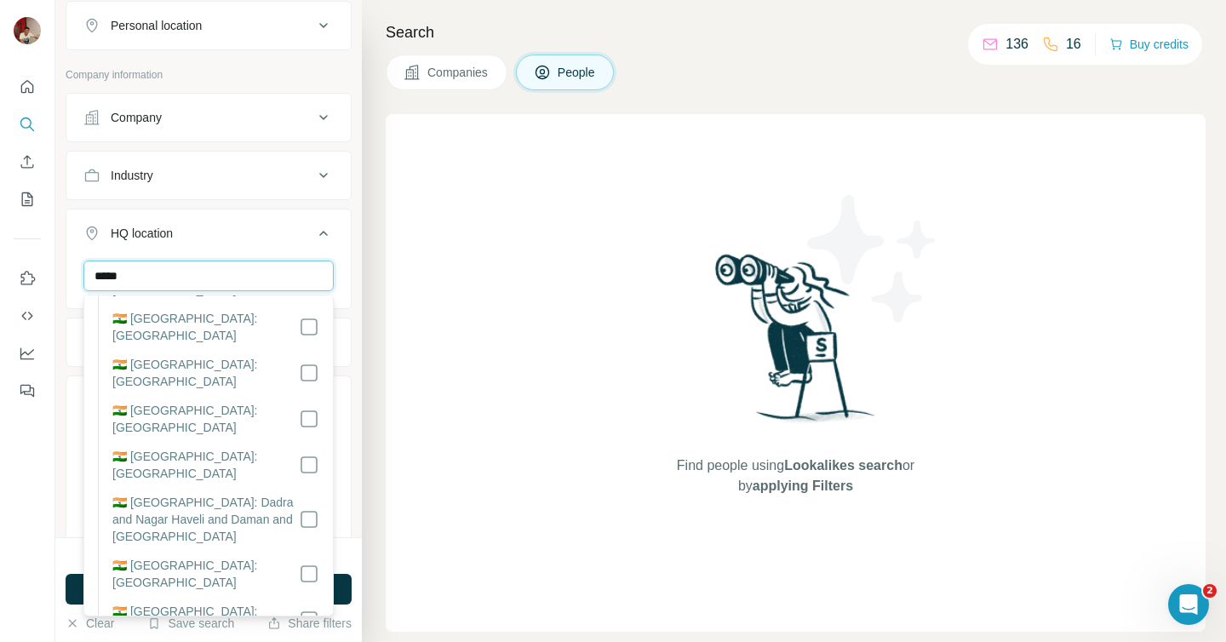
type input "*****"
click at [345, 227] on button "HQ location 1" at bounding box center [208, 237] width 284 height 48
click at [325, 233] on icon at bounding box center [323, 233] width 20 height 20
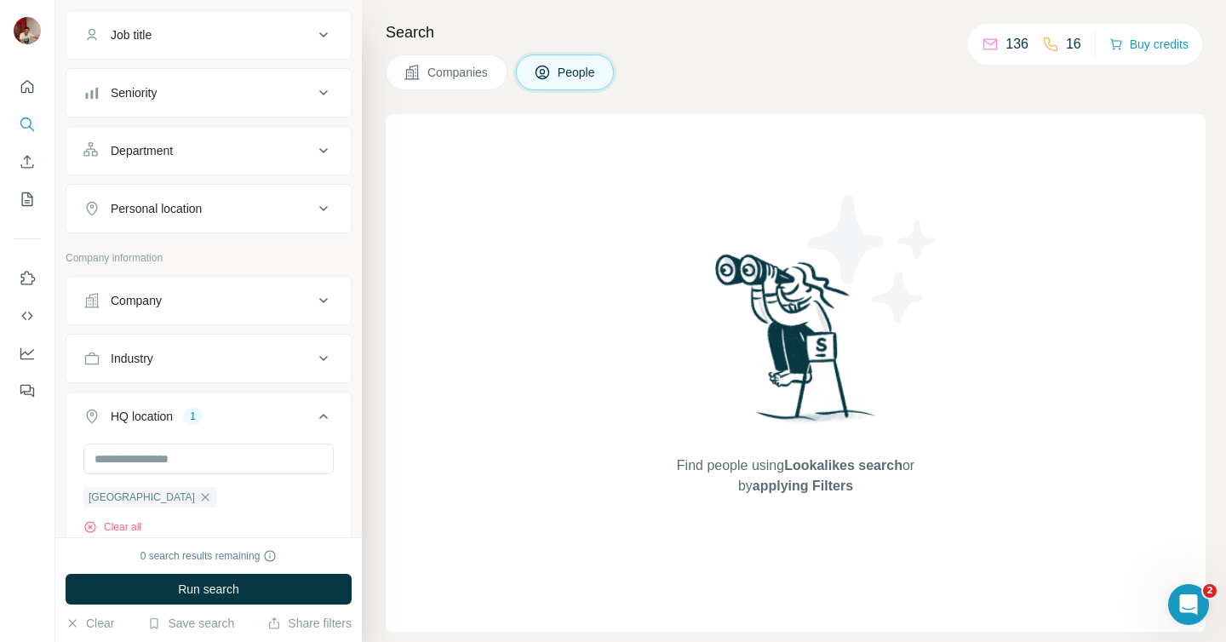
scroll to position [127, 0]
click at [320, 209] on icon at bounding box center [323, 207] width 20 height 20
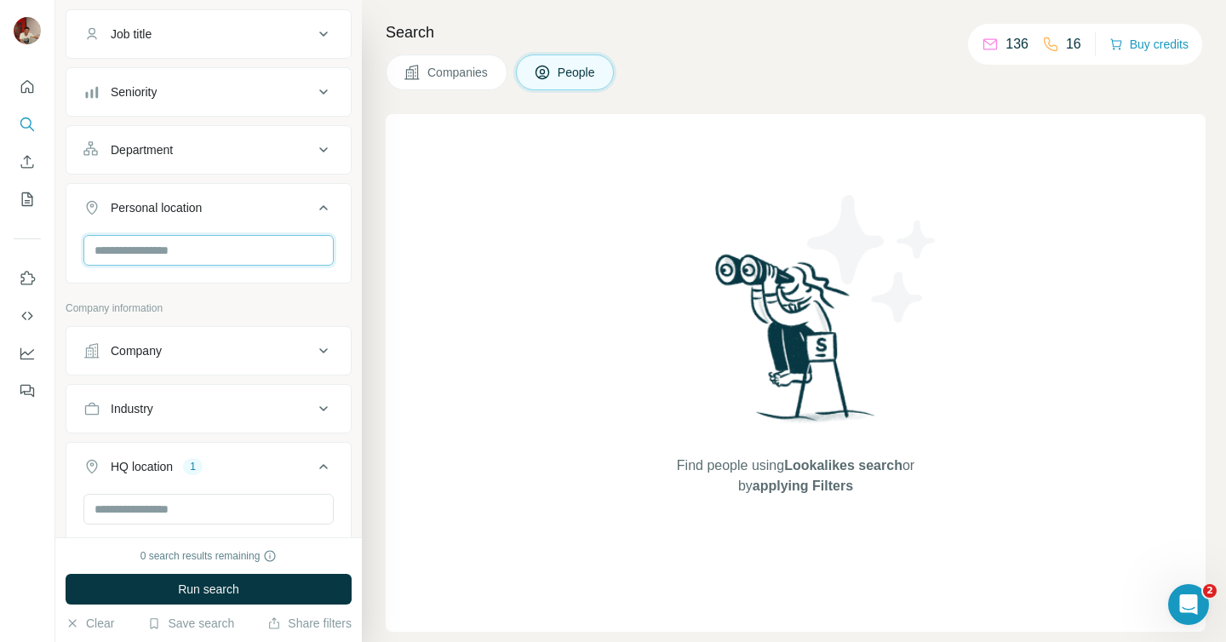
click at [209, 246] on input "text" at bounding box center [208, 250] width 250 height 31
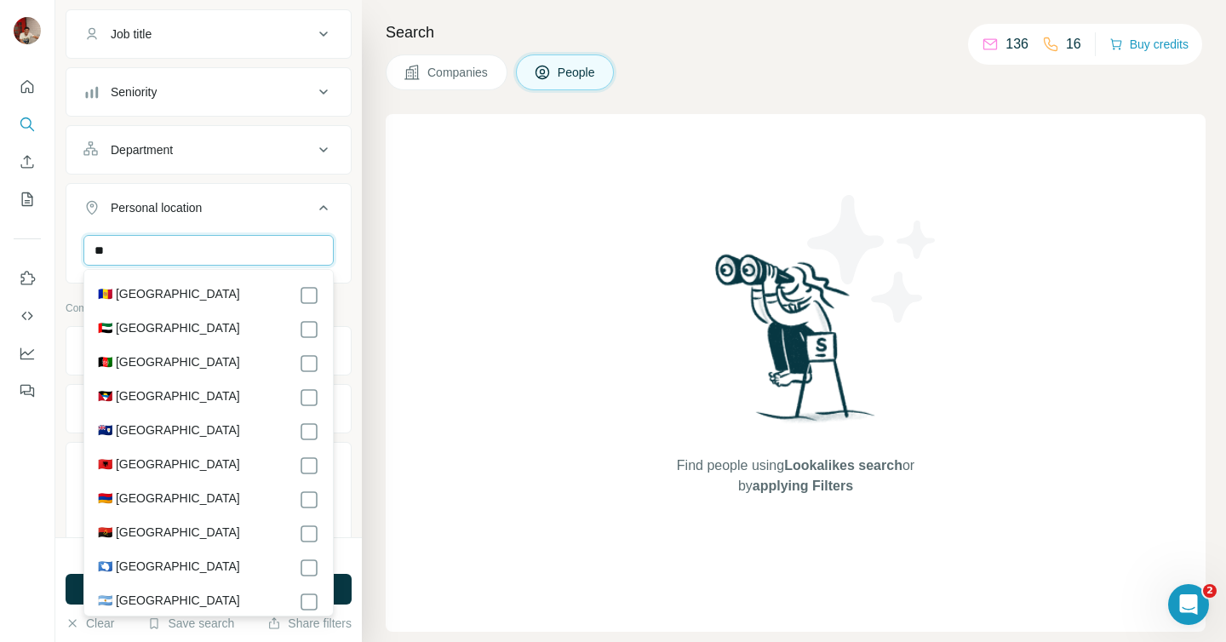
type input "*"
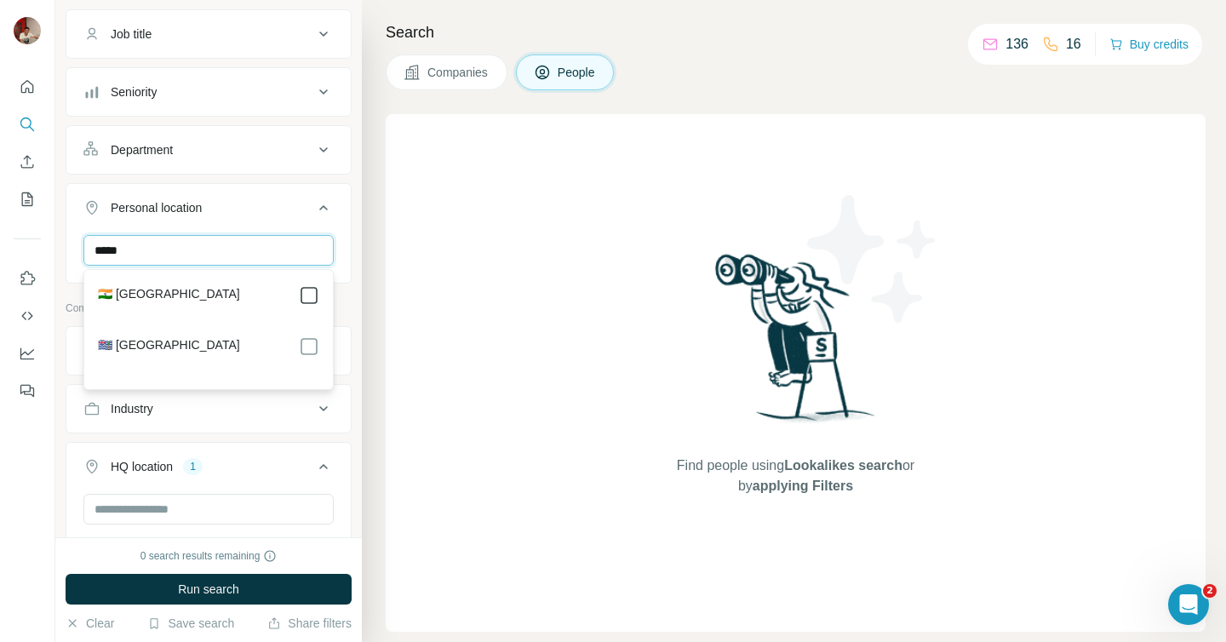
type input "*****"
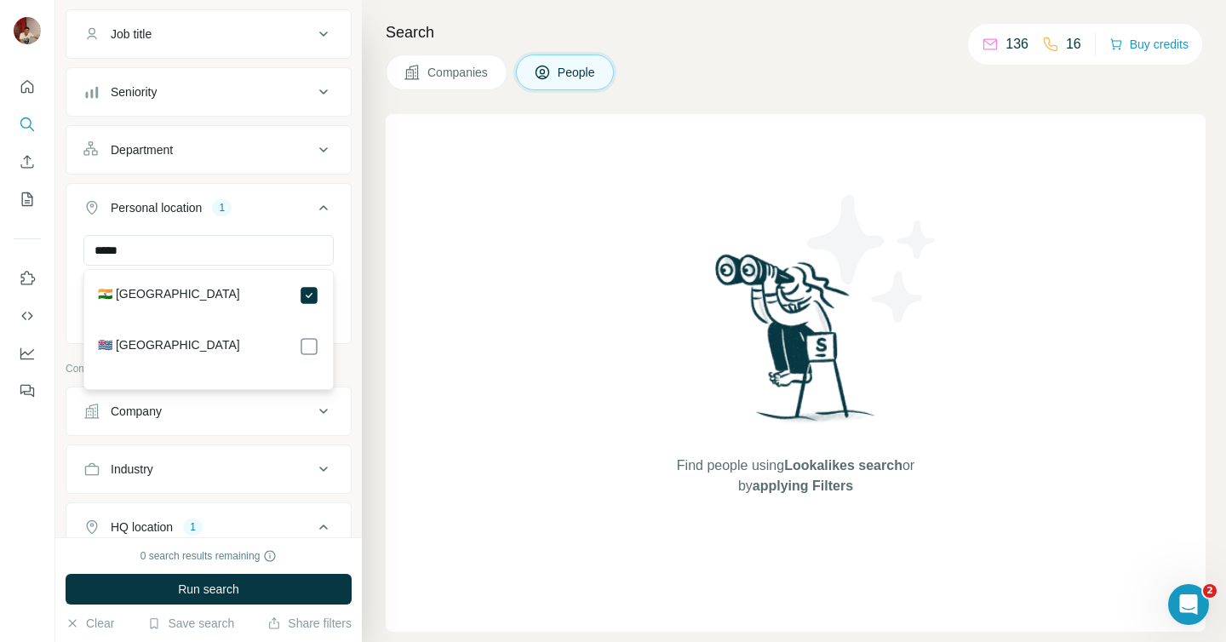
click at [357, 300] on div "New search Hide Company lookalikes Personal information Job title Seniority Dep…" at bounding box center [208, 268] width 306 height 537
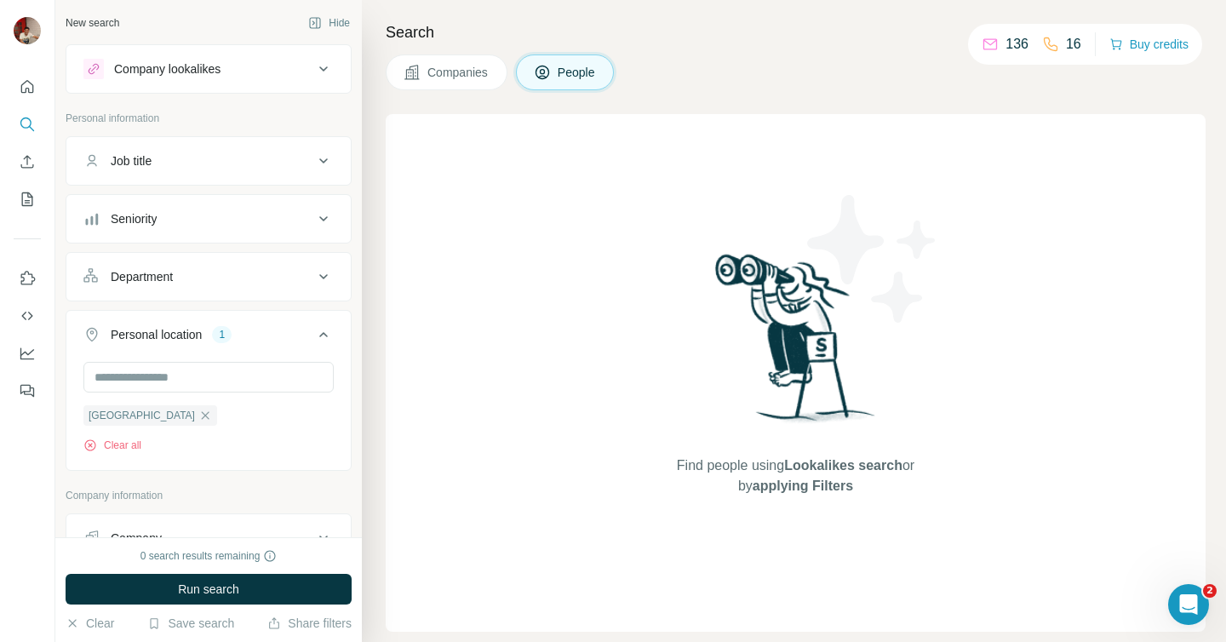
click at [321, 163] on icon at bounding box center [323, 161] width 20 height 20
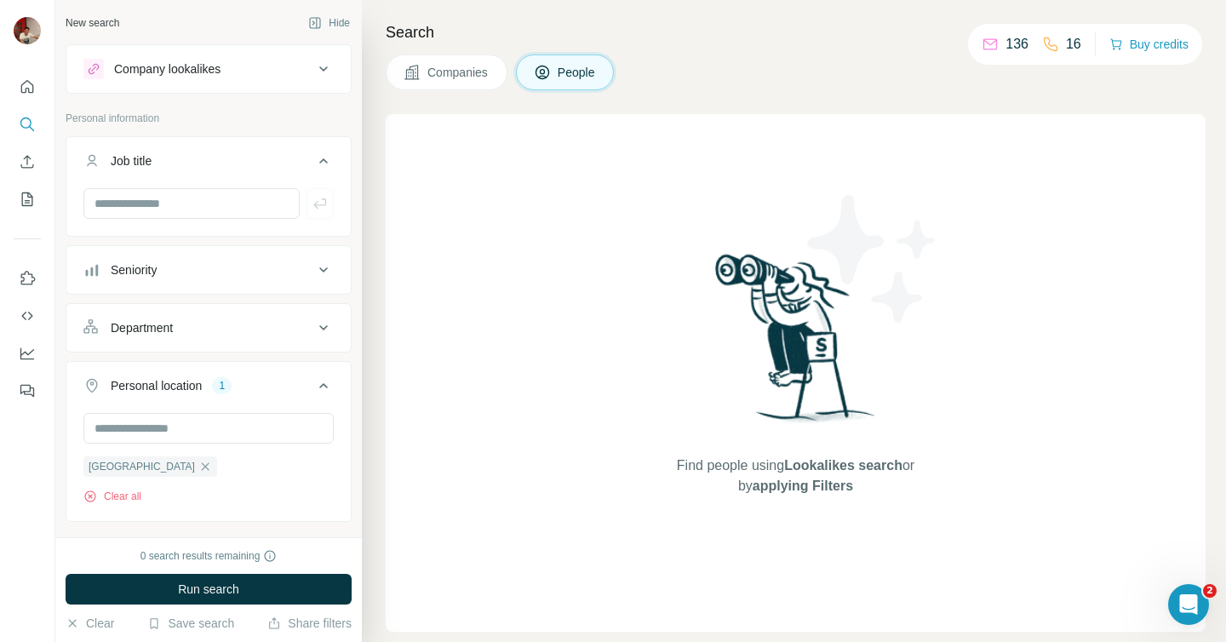
click at [211, 220] on div at bounding box center [208, 210] width 284 height 44
click at [221, 206] on input "text" at bounding box center [191, 203] width 216 height 31
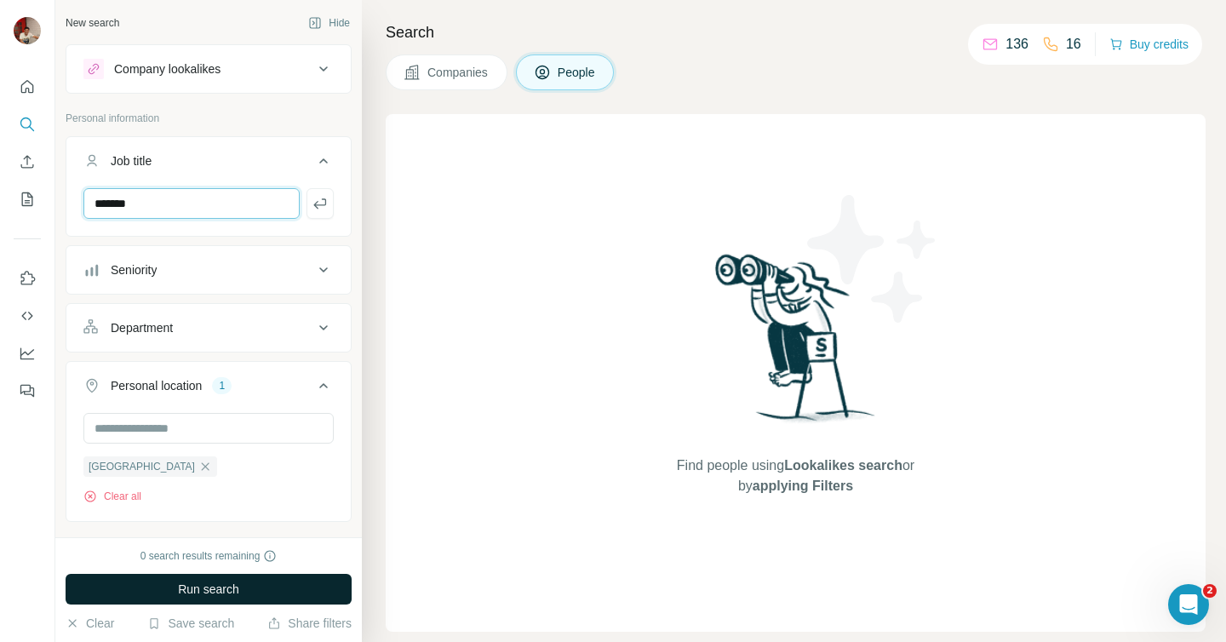
type input "*******"
click at [222, 594] on span "Run search" at bounding box center [208, 588] width 61 height 17
